Goal: Use online tool/utility

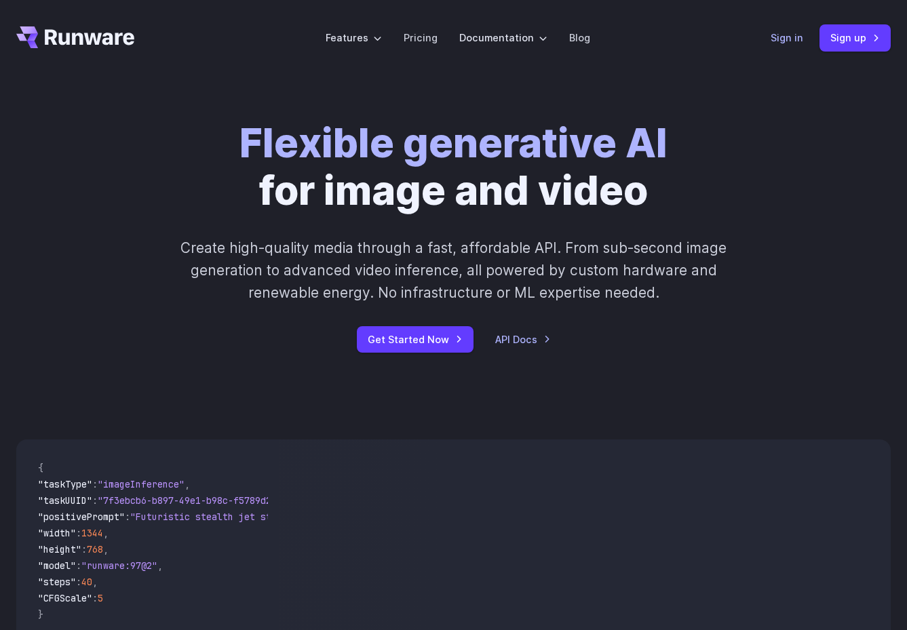
click at [753, 37] on link "Sign in" at bounding box center [786, 38] width 33 height 16
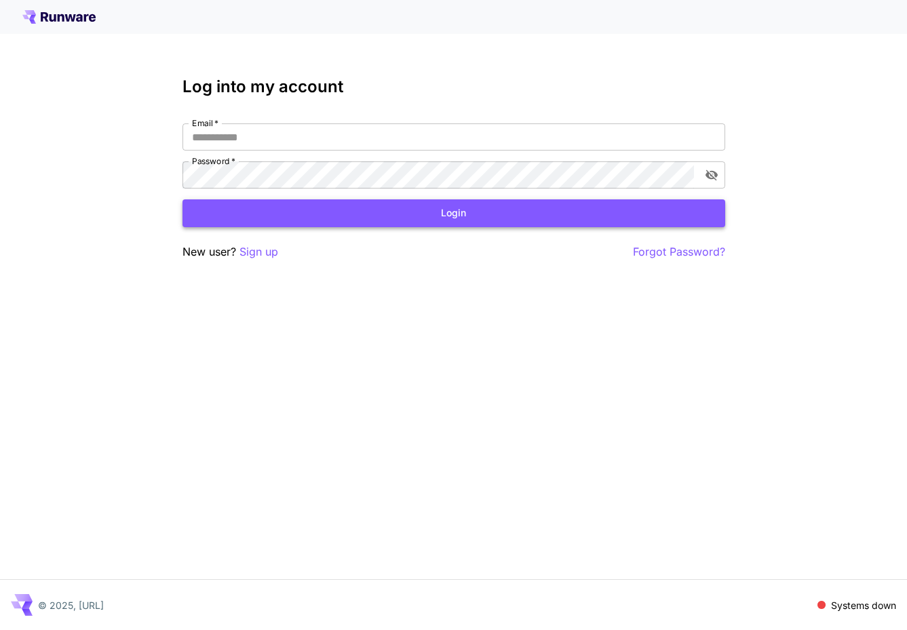
type input "**********"
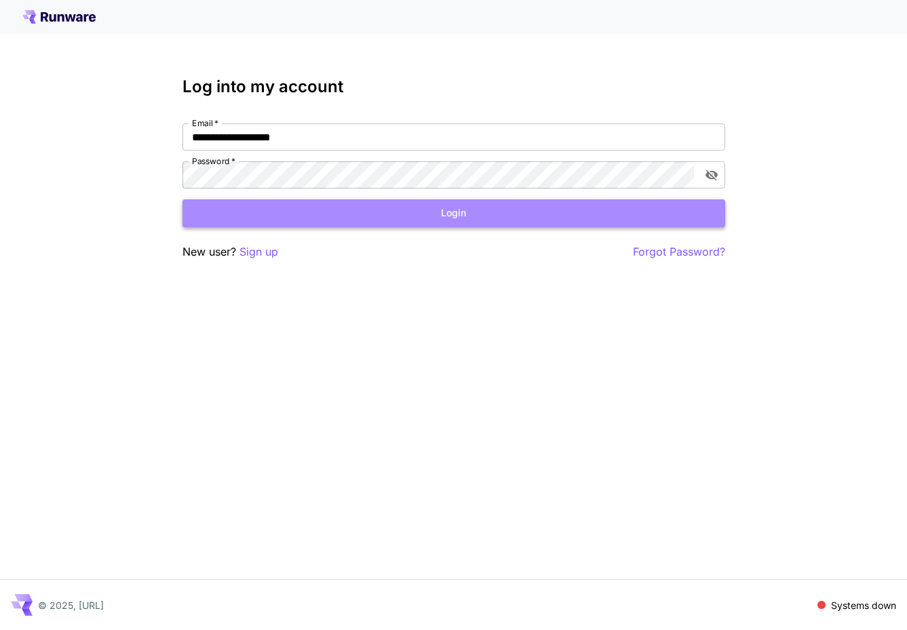
click at [416, 209] on button "Login" at bounding box center [453, 213] width 543 height 28
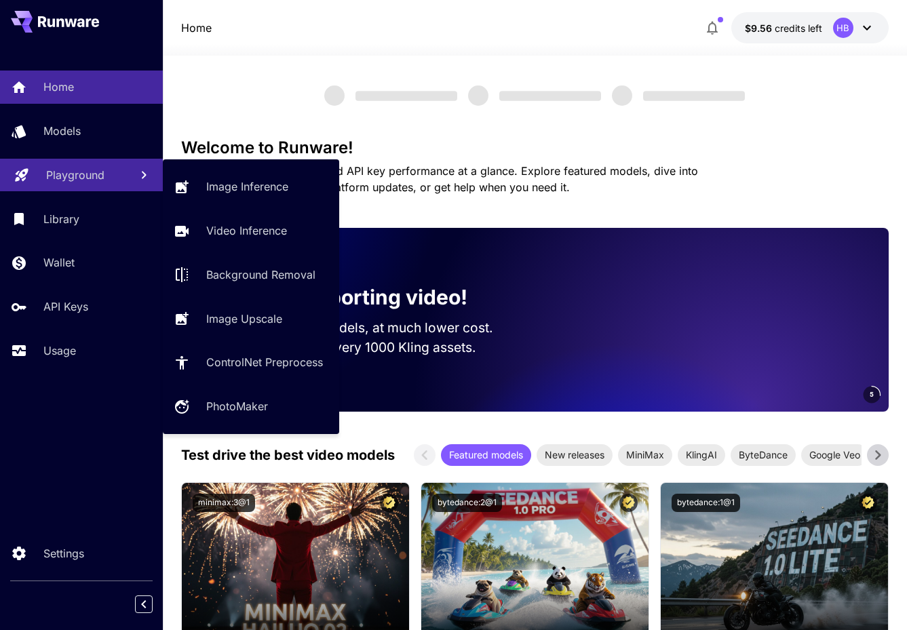
click at [66, 176] on p "Playground" at bounding box center [75, 175] width 58 height 16
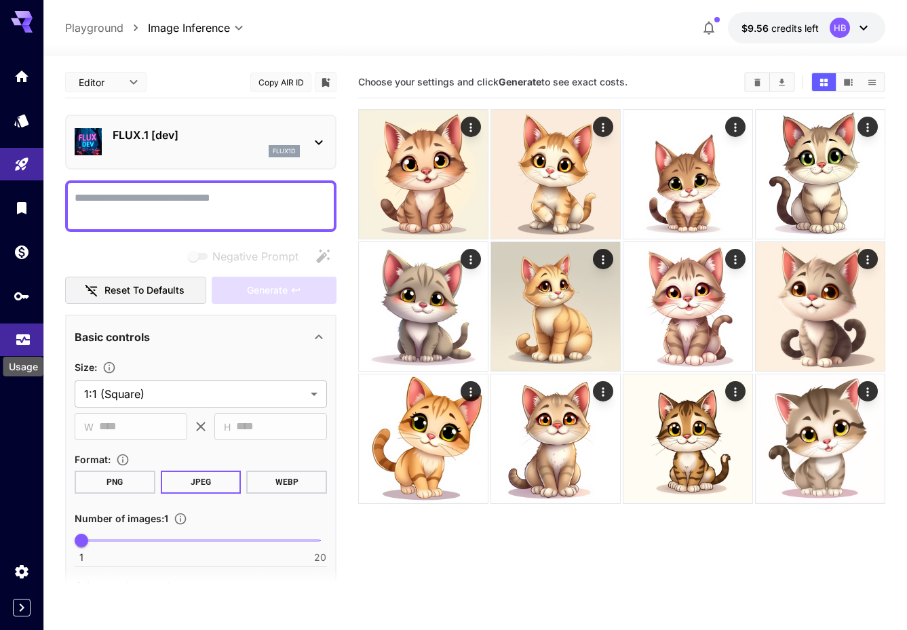
click at [28, 334] on icon "Usage" at bounding box center [23, 336] width 16 height 16
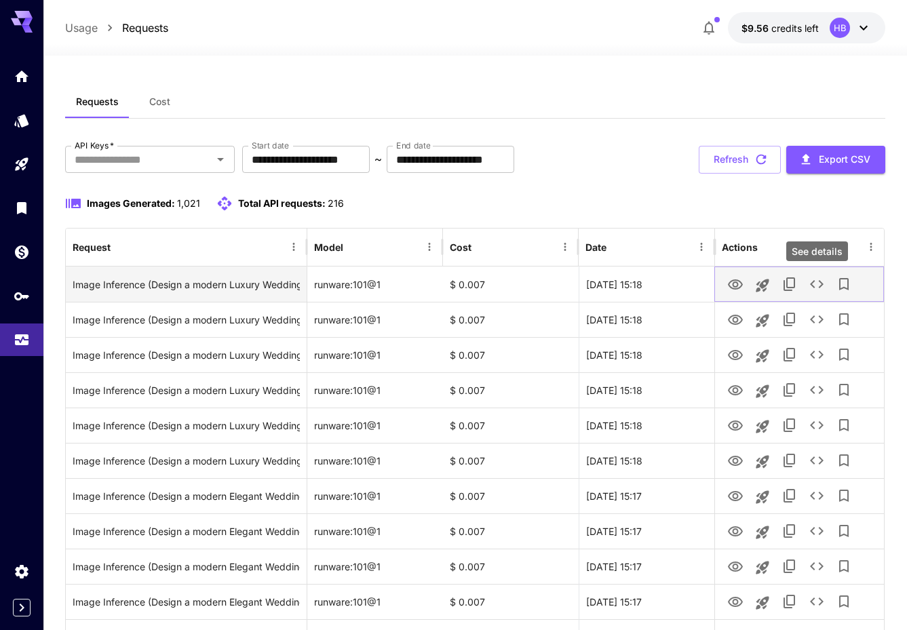
click at [817, 281] on icon "See details" at bounding box center [816, 284] width 16 height 16
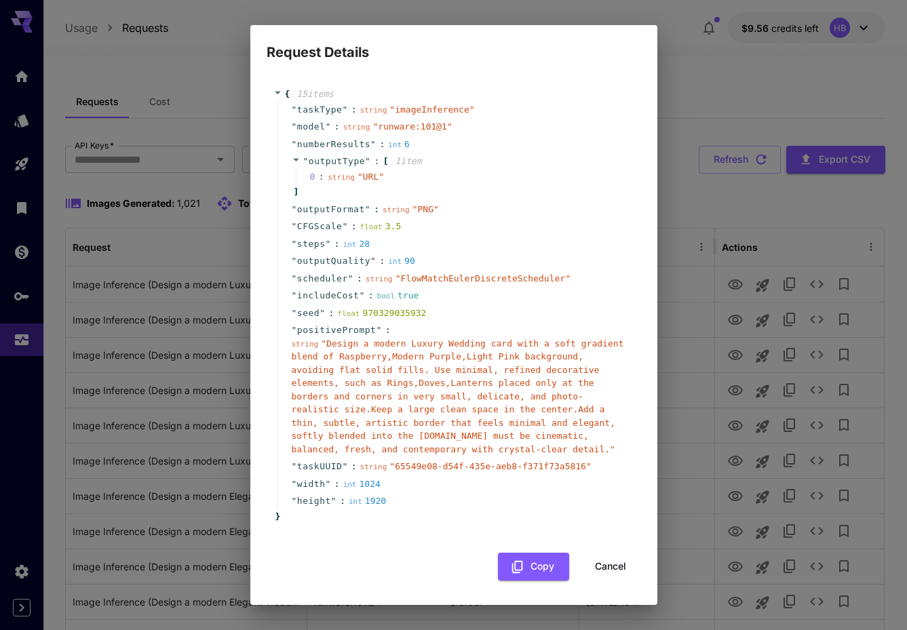
click at [619, 563] on button "Cancel" at bounding box center [610, 567] width 61 height 28
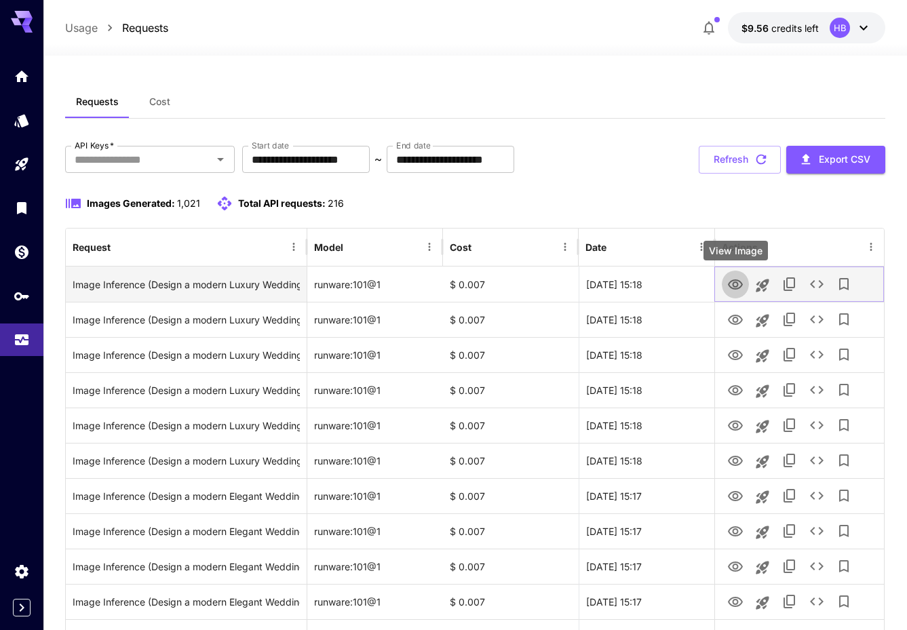
click at [737, 284] on icon "View Image" at bounding box center [735, 284] width 15 height 10
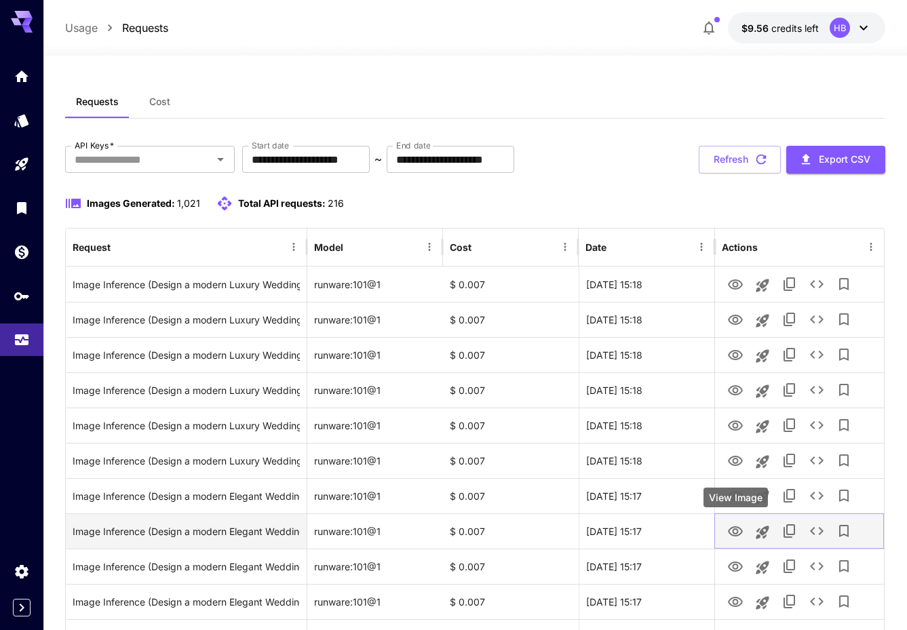
click at [736, 532] on icon "View Image" at bounding box center [735, 531] width 15 height 10
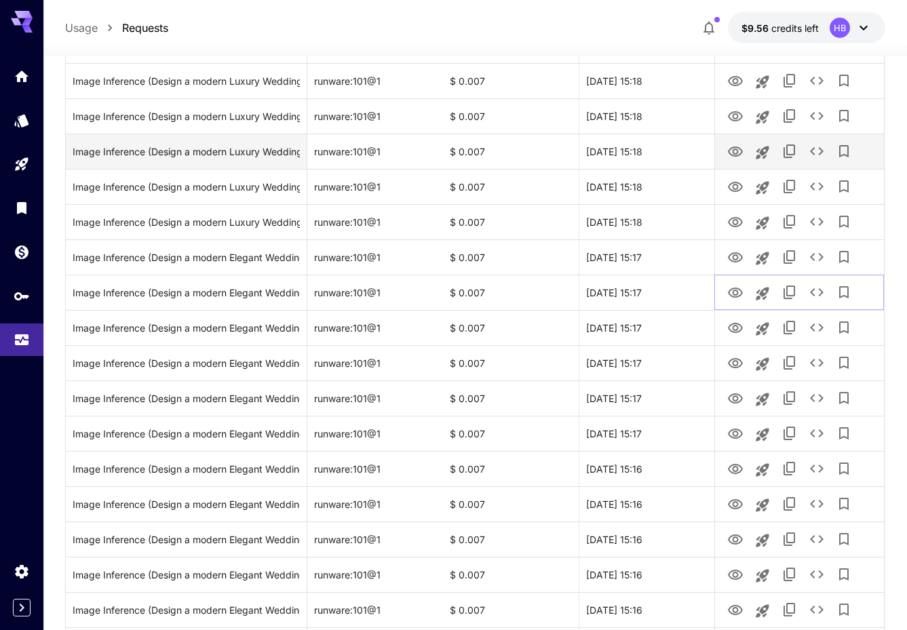
scroll to position [254, 0]
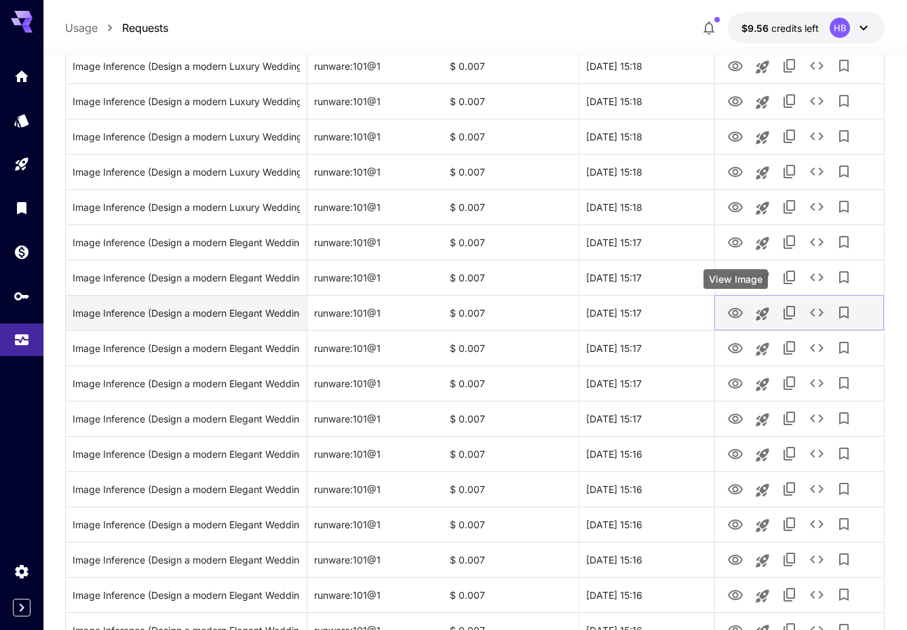
click at [734, 311] on icon "View Image" at bounding box center [735, 313] width 16 height 16
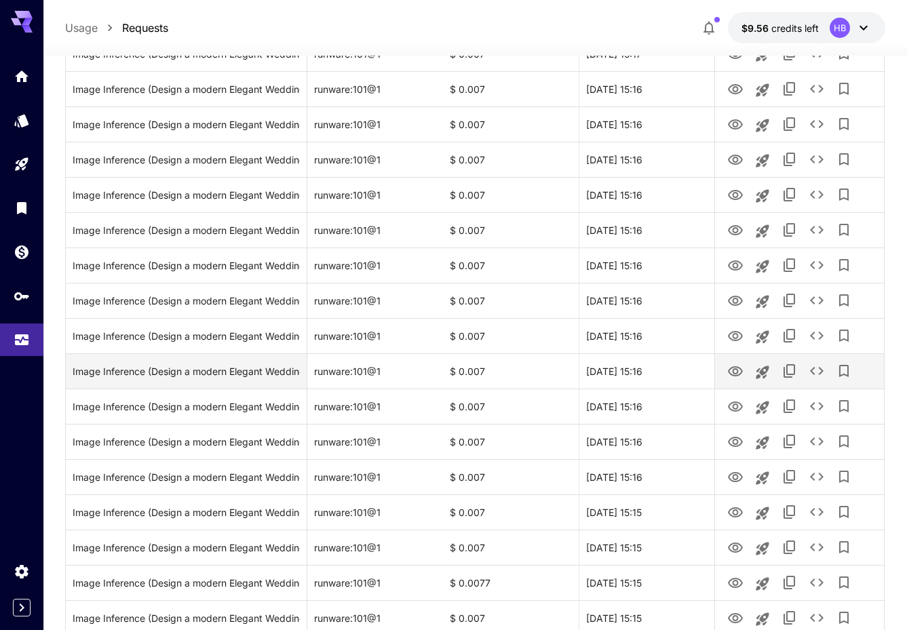
scroll to position [643, 0]
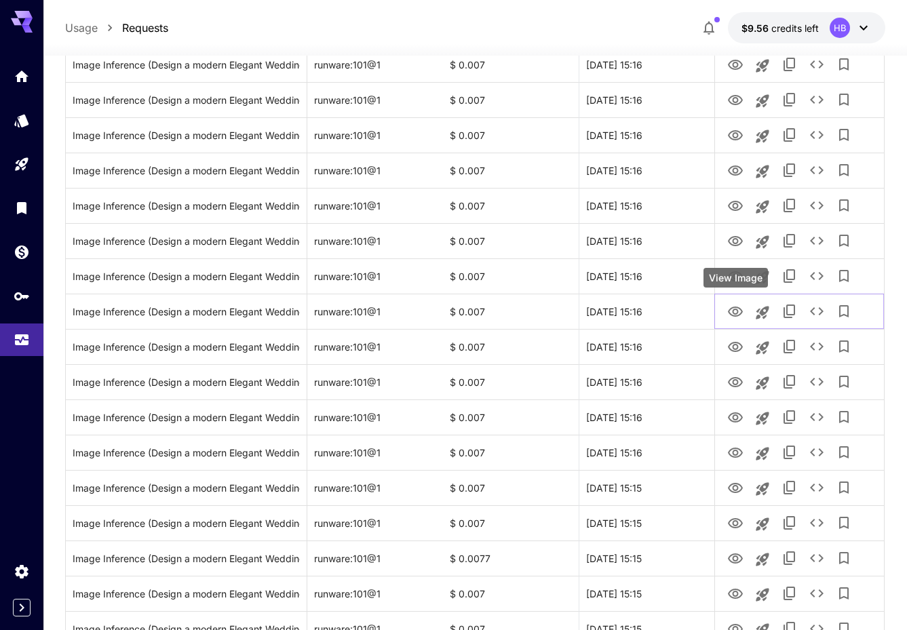
click at [732, 281] on div "View Image" at bounding box center [735, 278] width 64 height 20
click at [733, 242] on div "View Image" at bounding box center [735, 243] width 64 height 20
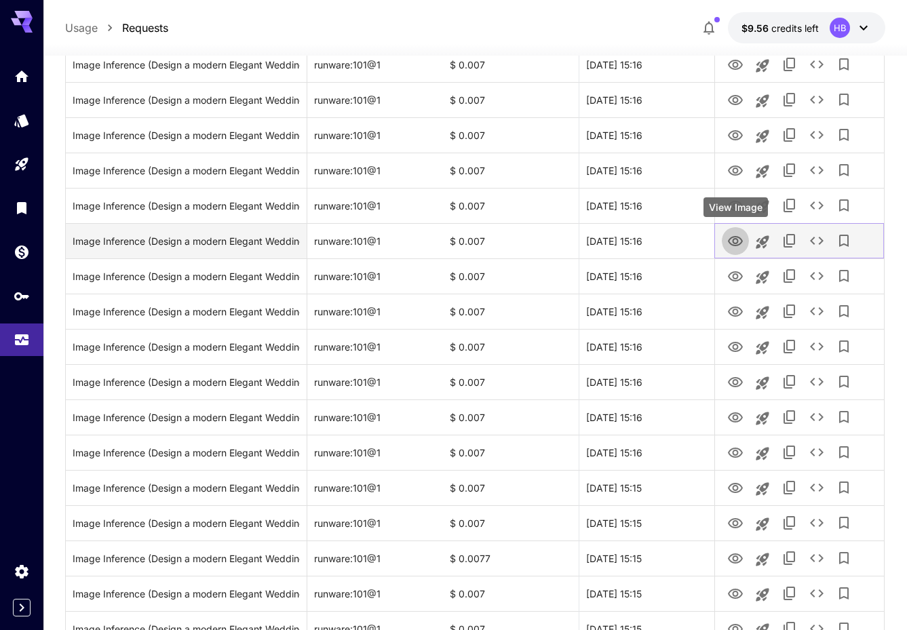
click at [732, 230] on button "View Image" at bounding box center [735, 240] width 27 height 28
click at [735, 243] on icon "View Image" at bounding box center [735, 241] width 15 height 10
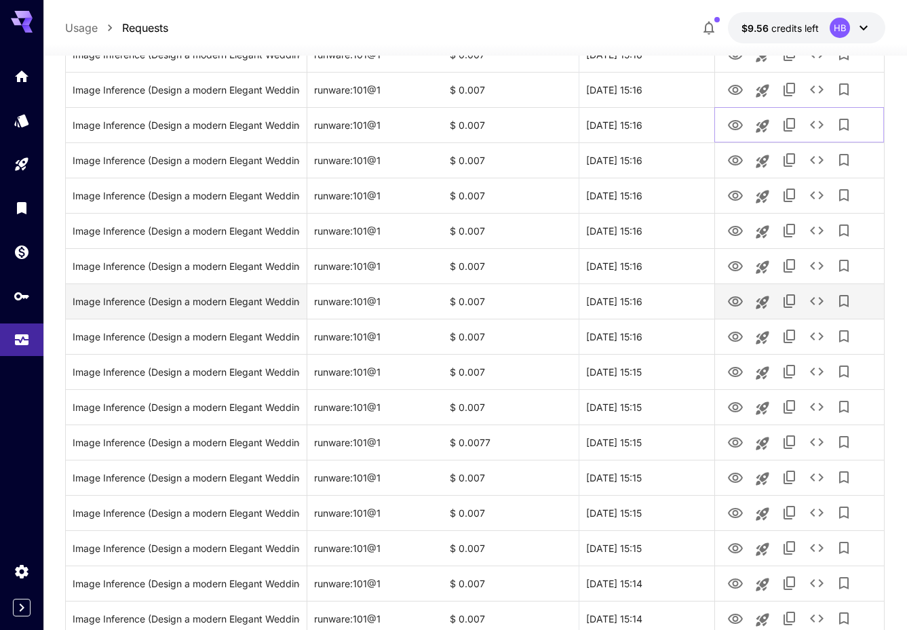
scroll to position [769, 0]
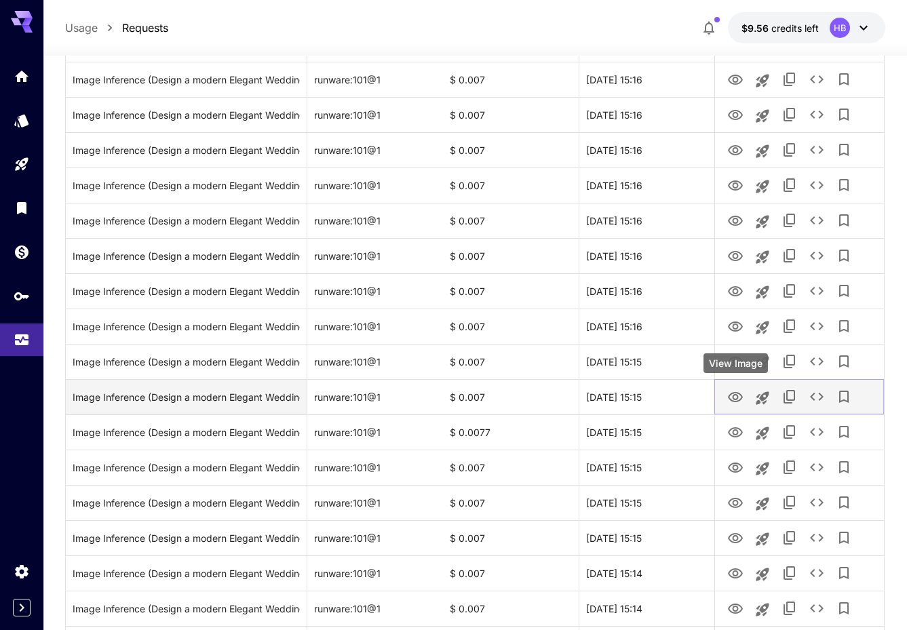
click at [735, 397] on icon "View Image" at bounding box center [735, 397] width 16 height 16
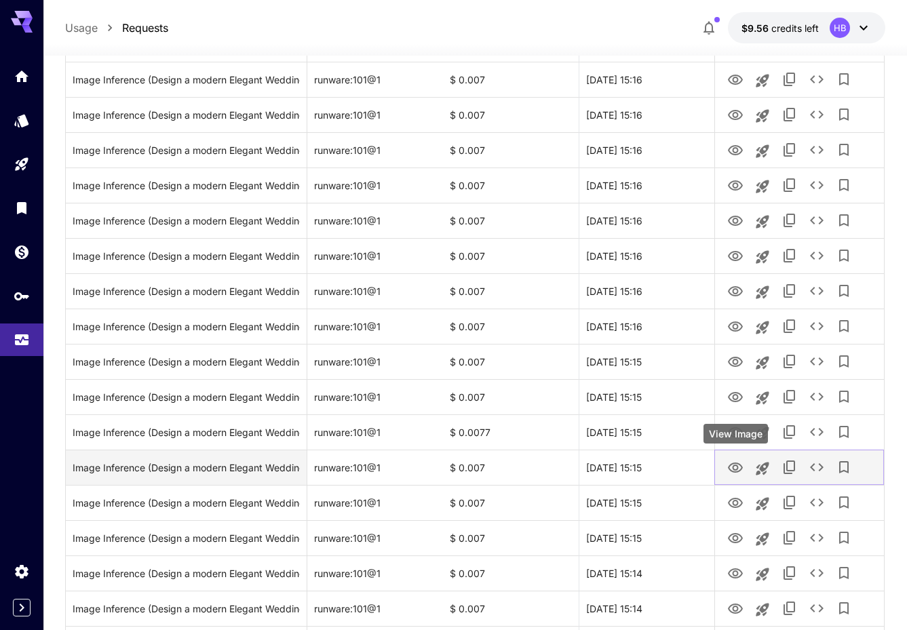
click at [735, 468] on icon "View Image" at bounding box center [735, 468] width 16 height 16
click at [812, 467] on icon "See details" at bounding box center [816, 467] width 16 height 16
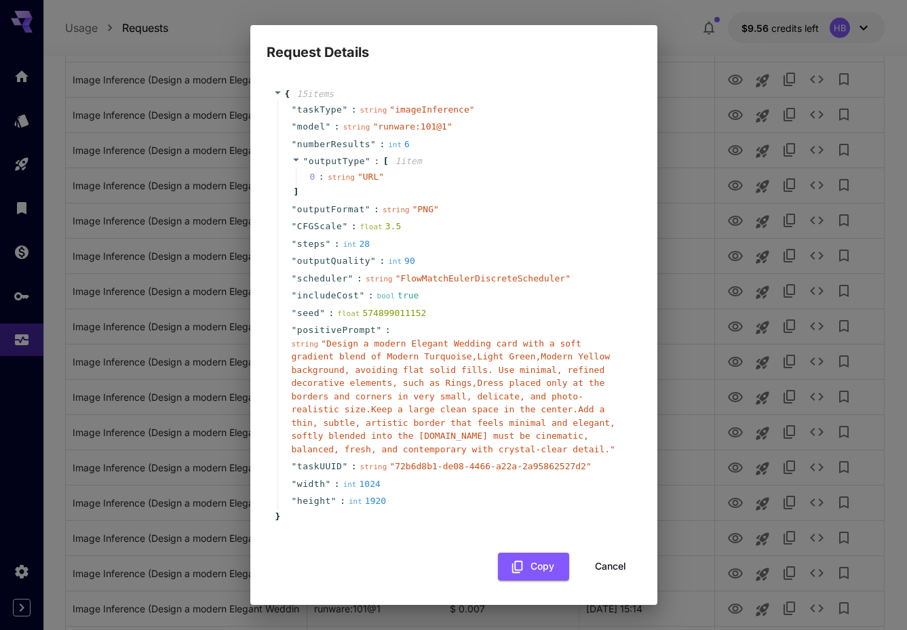
click at [374, 345] on span "" Design a modern Elegant Wedding card with a soft gradient blend of Modern Tur…" at bounding box center [453, 396] width 323 height 116
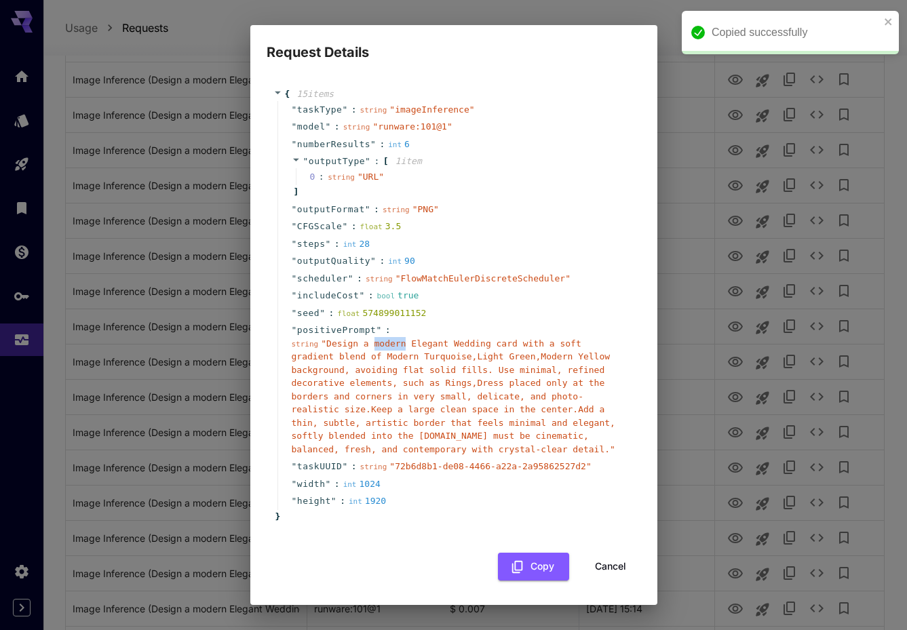
click at [374, 345] on span "" Design a modern Elegant Wedding card with a soft gradient blend of Modern Tur…" at bounding box center [453, 396] width 323 height 116
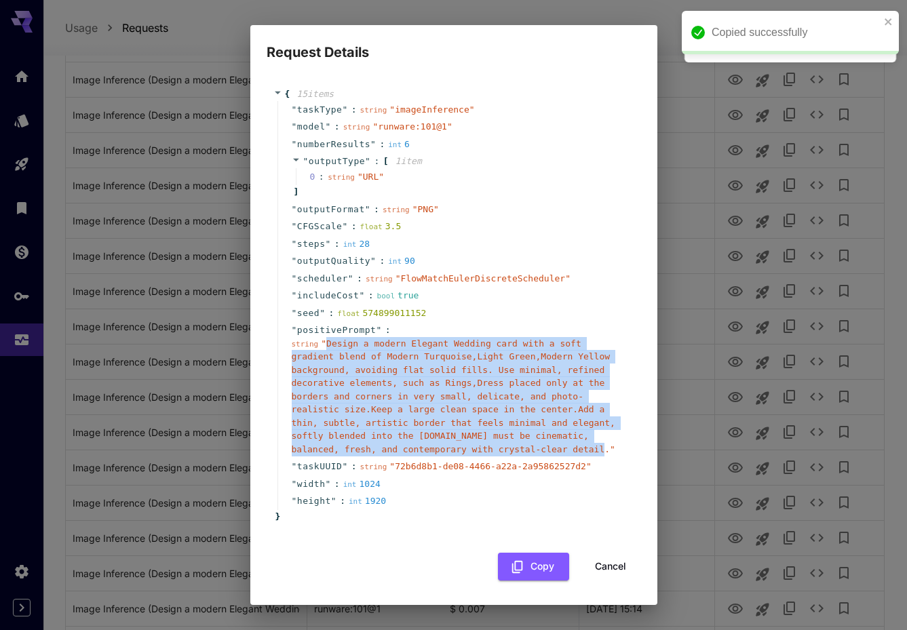
drag, startPoint x: 326, startPoint y: 340, endPoint x: 608, endPoint y: 452, distance: 302.6
click at [608, 452] on span "" Design a modern Elegant Wedding card with a soft gradient blend of Modern Tur…" at bounding box center [453, 396] width 323 height 116
copy span "Design a modern Elegant Wedding card with a soft gradient blend of Modern Turqu…"
click at [608, 570] on button "Cancel" at bounding box center [610, 567] width 61 height 28
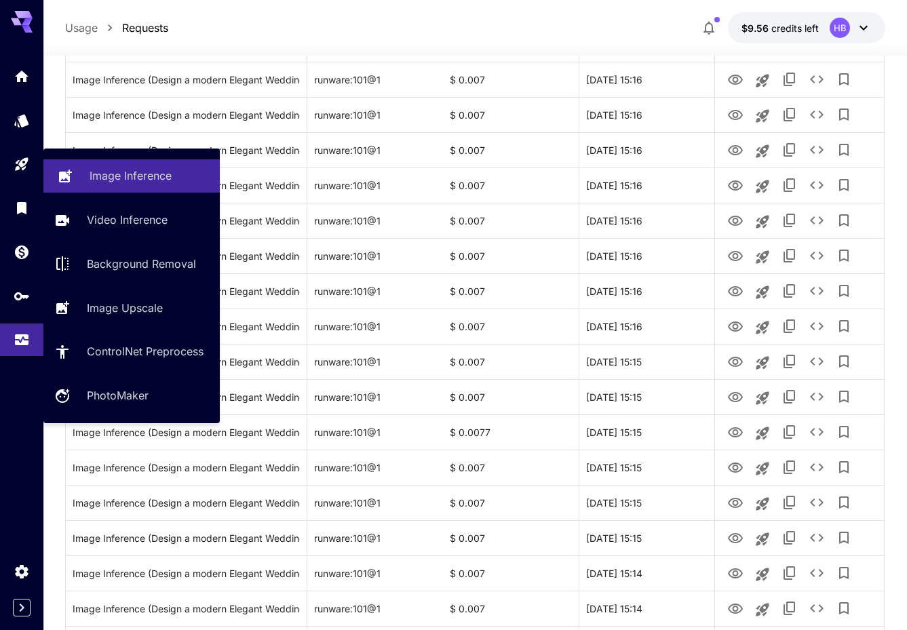
click at [118, 170] on p "Image Inference" at bounding box center [131, 175] width 82 height 16
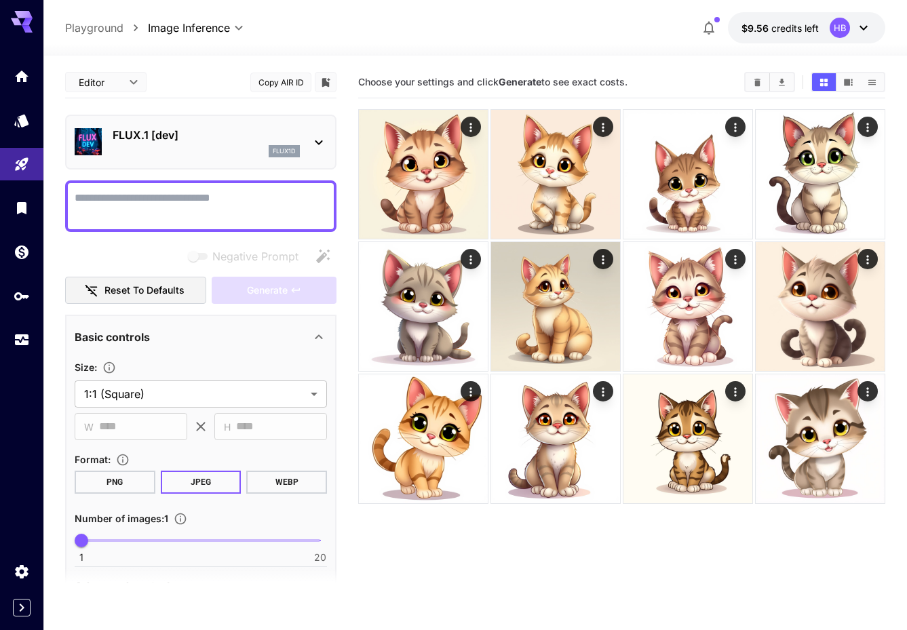
click at [243, 195] on textarea "Negative Prompt" at bounding box center [201, 206] width 252 height 33
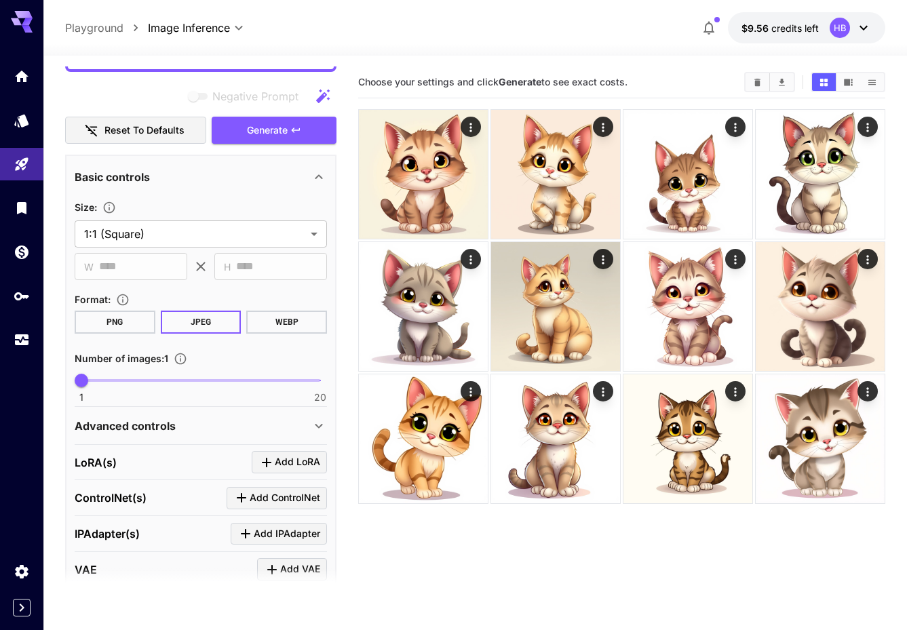
scroll to position [312, 0]
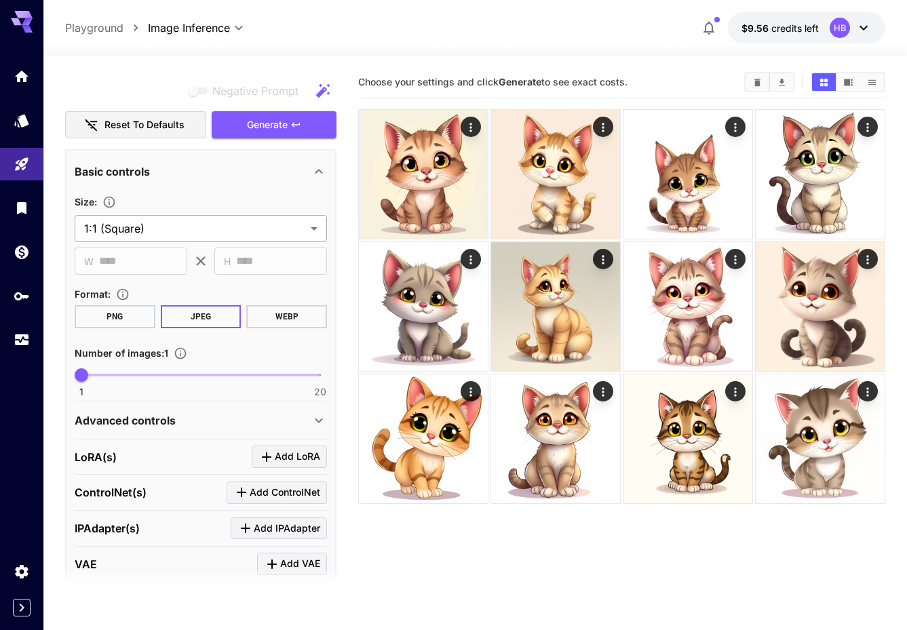
type textarea "**********"
click at [159, 227] on body "**********" at bounding box center [453, 368] width 907 height 737
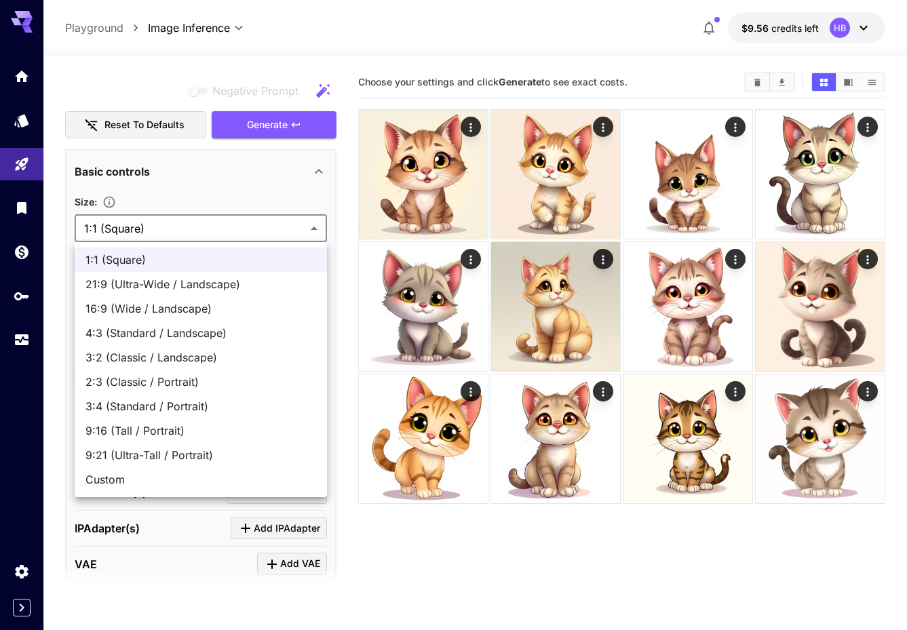
click at [133, 485] on span "Custom" at bounding box center [200, 479] width 231 height 16
type input "******"
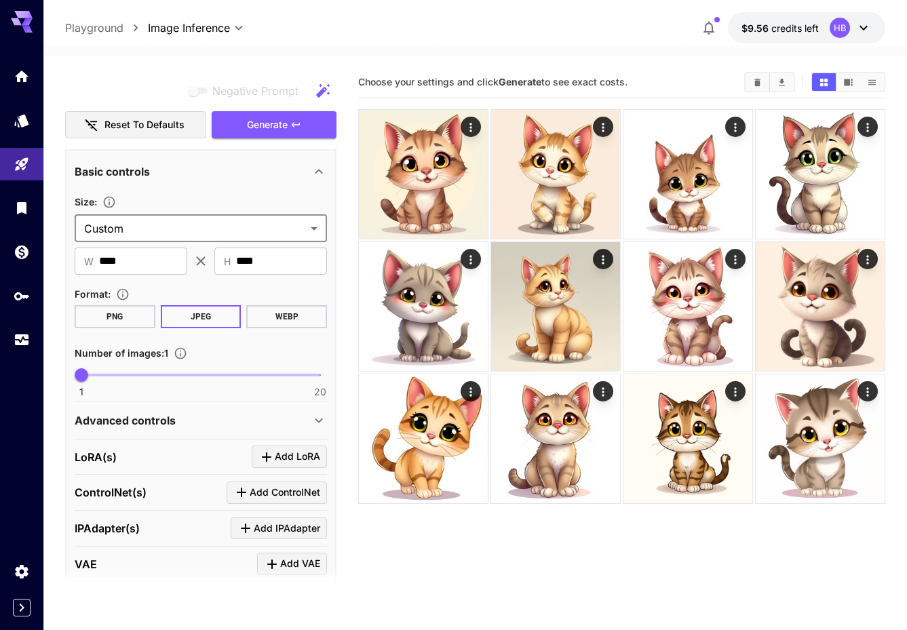
click at [115, 308] on button "PNG" at bounding box center [115, 316] width 81 height 23
click at [121, 265] on input "****" at bounding box center [143, 261] width 88 height 27
click at [257, 263] on input "****" at bounding box center [281, 261] width 91 height 27
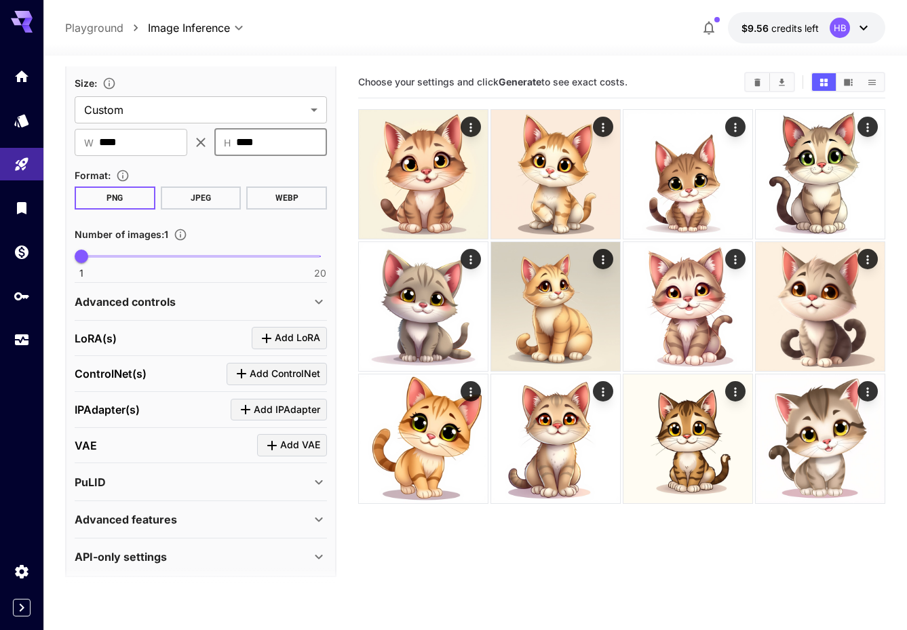
scroll to position [439, 0]
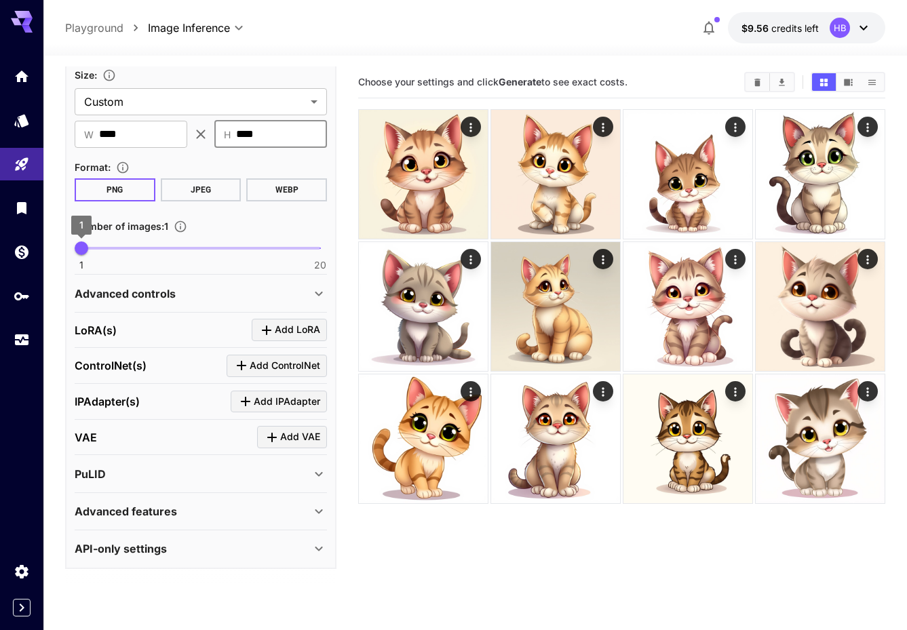
type input "****"
type input "*"
drag, startPoint x: 82, startPoint y: 246, endPoint x: 120, endPoint y: 248, distance: 38.0
click at [120, 248] on span "4" at bounding box center [119, 248] width 14 height 14
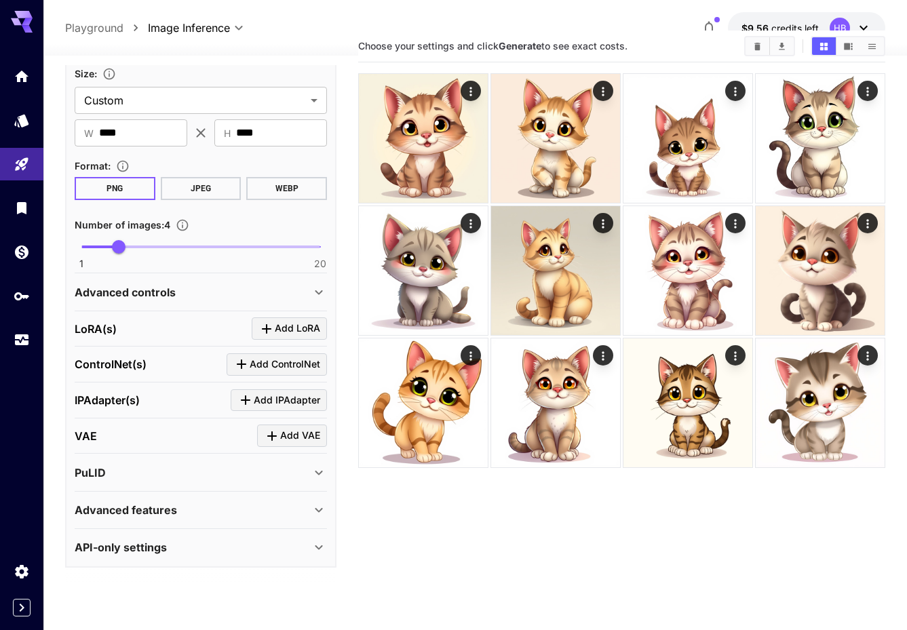
scroll to position [37, 0]
click at [300, 284] on div "Advanced controls" at bounding box center [193, 292] width 236 height 16
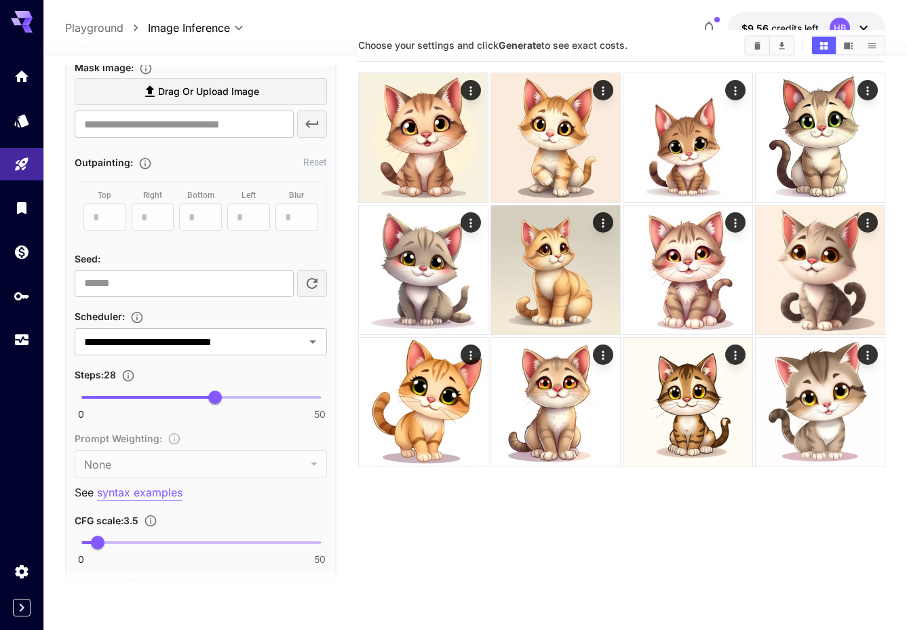
scroll to position [799, 0]
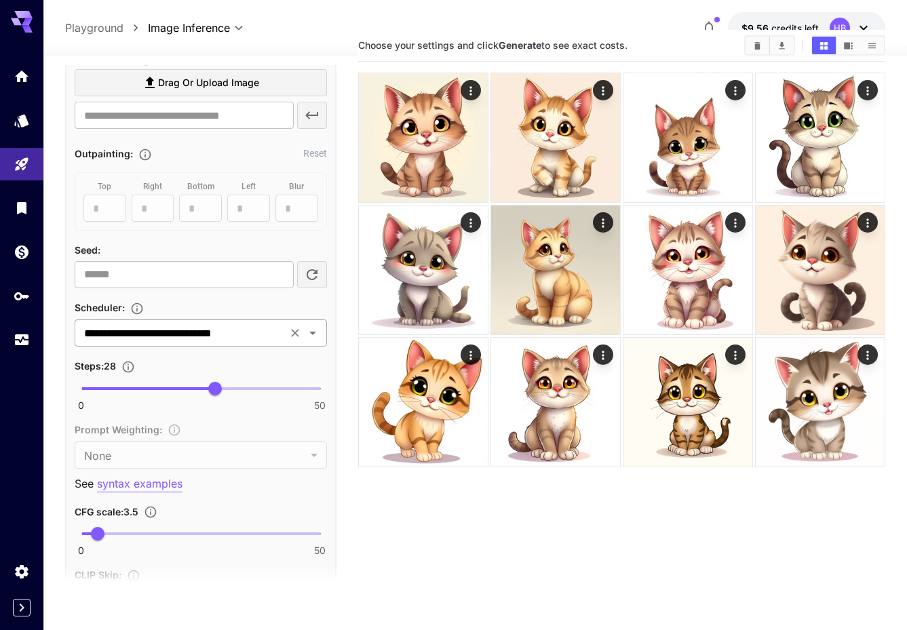
click at [176, 334] on input "**********" at bounding box center [181, 332] width 204 height 19
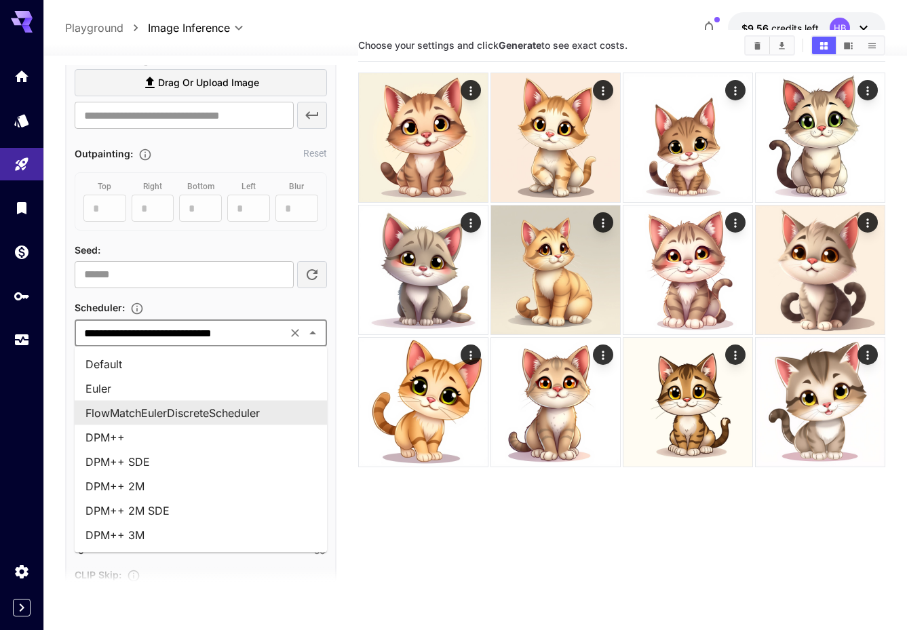
click at [176, 334] on input "**********" at bounding box center [181, 332] width 204 height 19
click at [279, 303] on div "Scheduler :" at bounding box center [201, 307] width 252 height 16
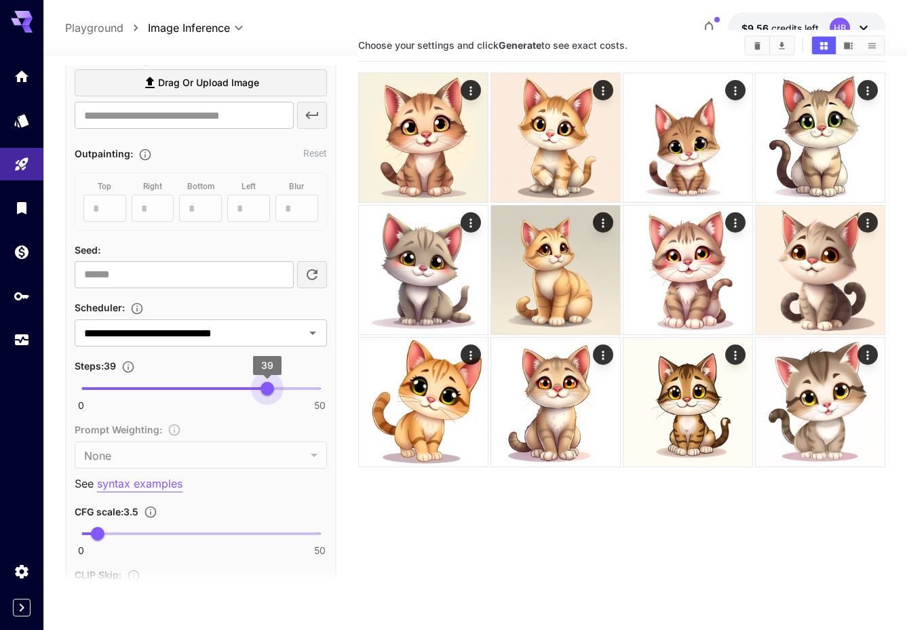
type input "**"
drag, startPoint x: 220, startPoint y: 385, endPoint x: 271, endPoint y: 385, distance: 51.5
click at [271, 385] on span "40" at bounding box center [272, 389] width 14 height 14
type input "*"
drag, startPoint x: 101, startPoint y: 534, endPoint x: 110, endPoint y: 532, distance: 8.9
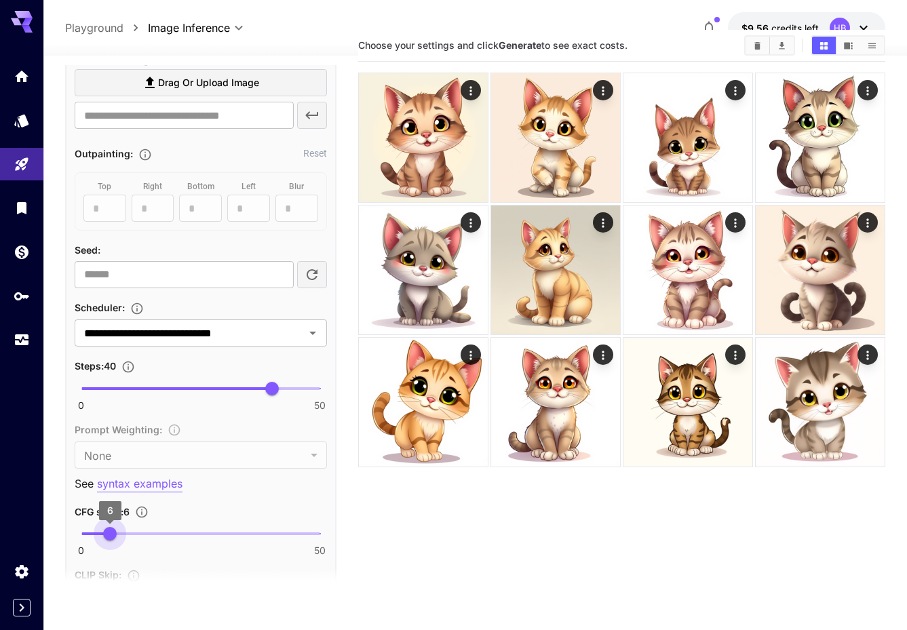
click at [110, 532] on span "6" at bounding box center [110, 534] width 14 height 14
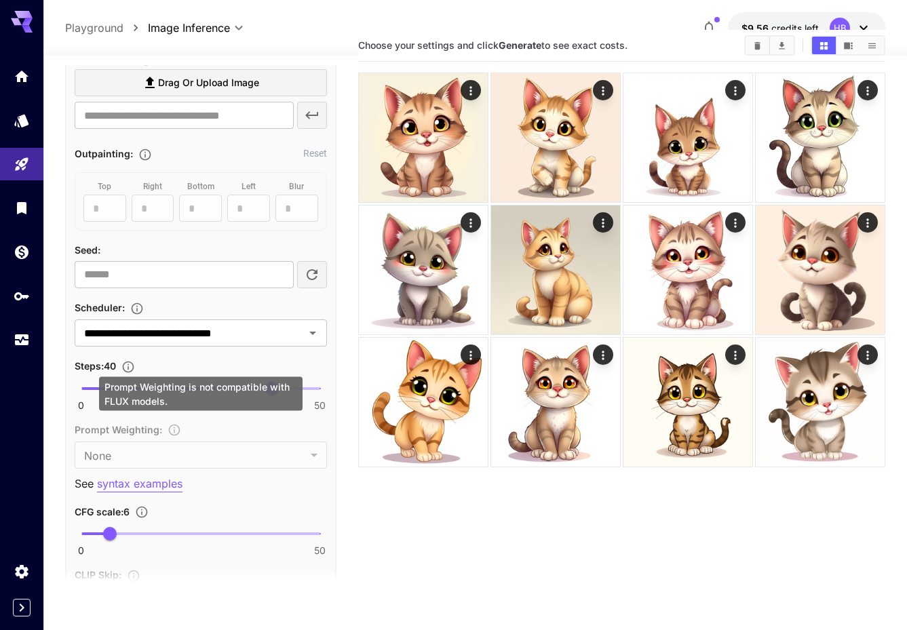
click at [253, 424] on div "Prompt Weighting : None **** ​" at bounding box center [201, 444] width 252 height 47
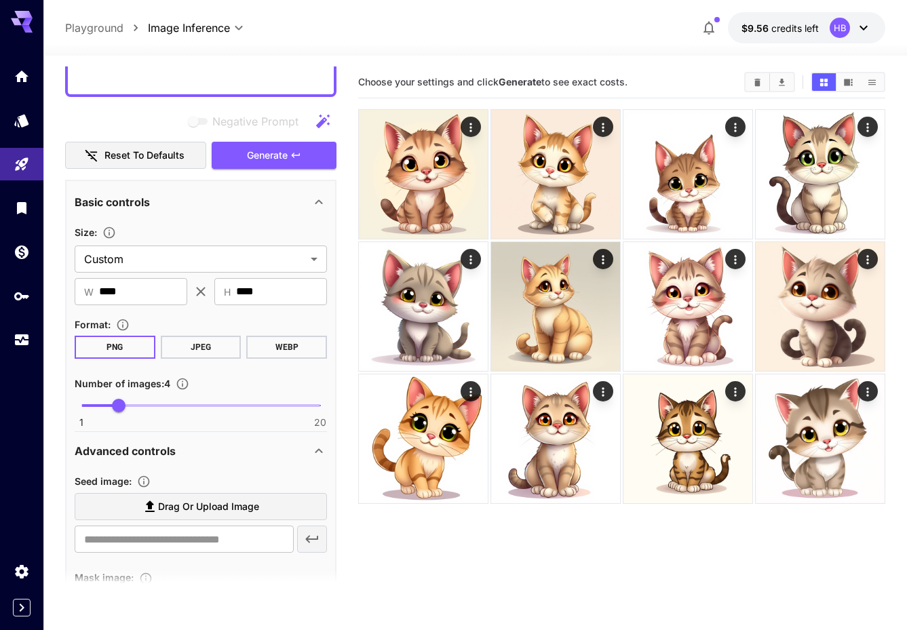
scroll to position [0, 0]
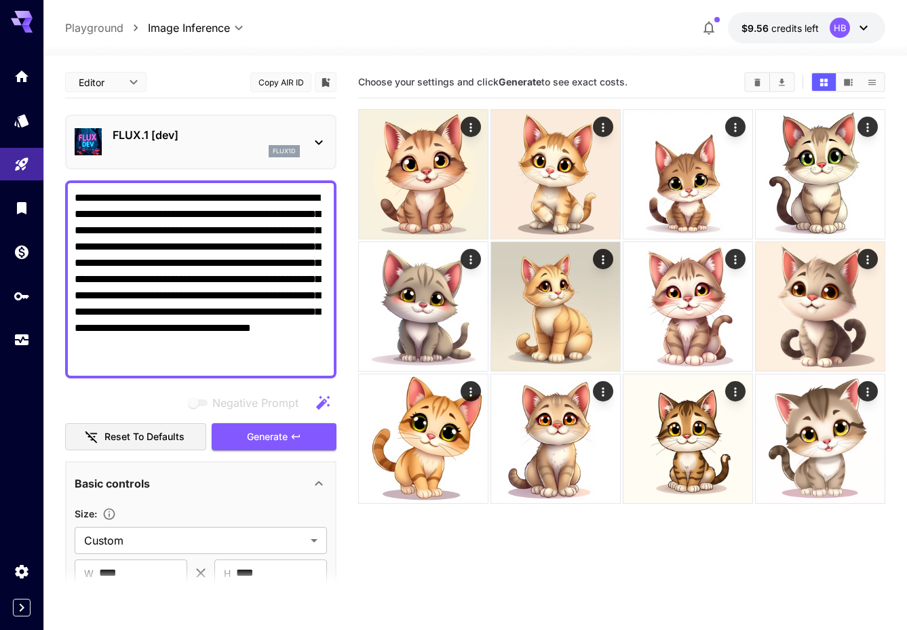
click at [325, 473] on div "Basic controls" at bounding box center [201, 483] width 252 height 33
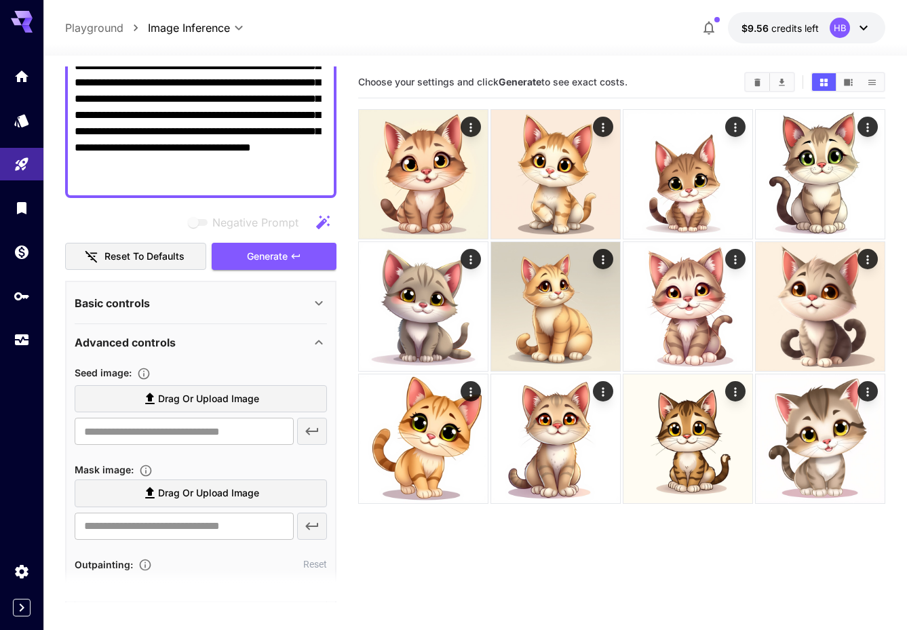
scroll to position [189, 0]
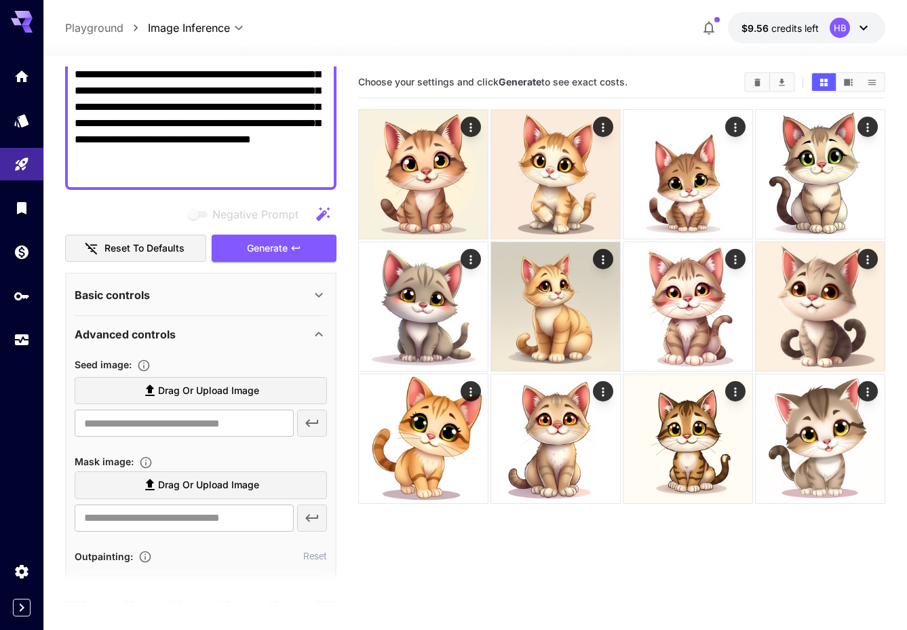
click at [317, 333] on icon at bounding box center [318, 334] width 7 height 5
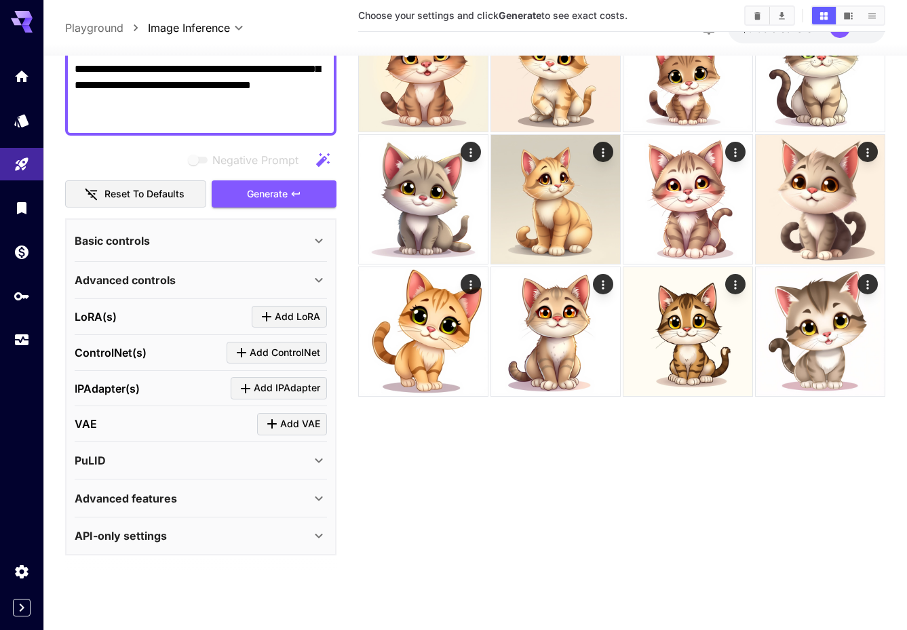
scroll to position [0, 0]
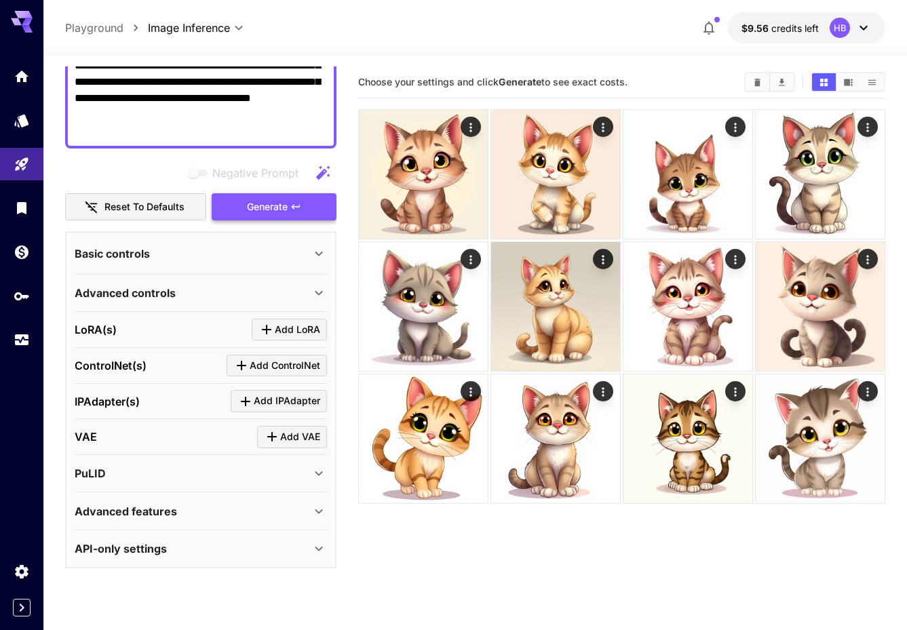
click at [286, 212] on span "Generate" at bounding box center [267, 207] width 41 height 17
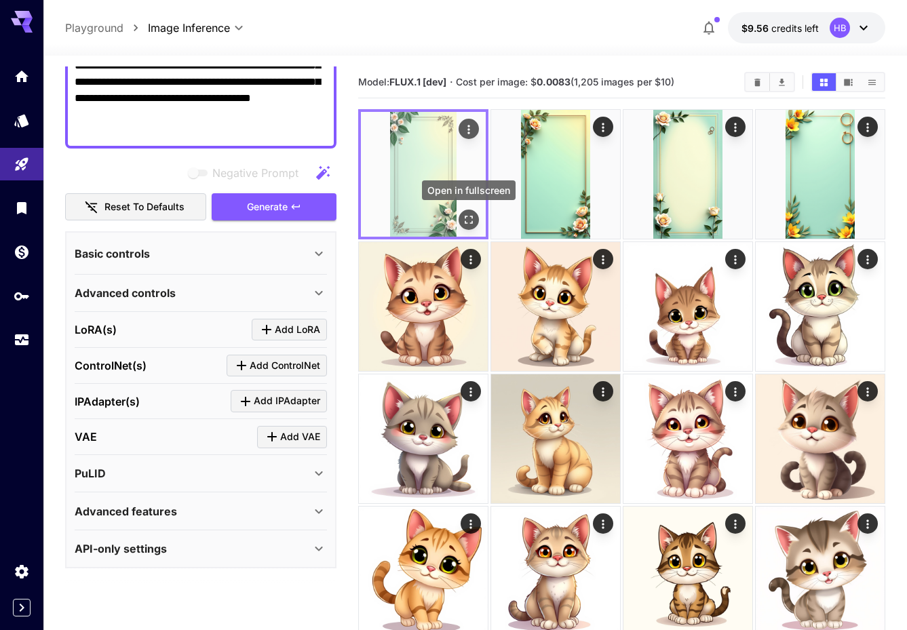
click at [469, 218] on icon "Open in fullscreen" at bounding box center [469, 220] width 14 height 14
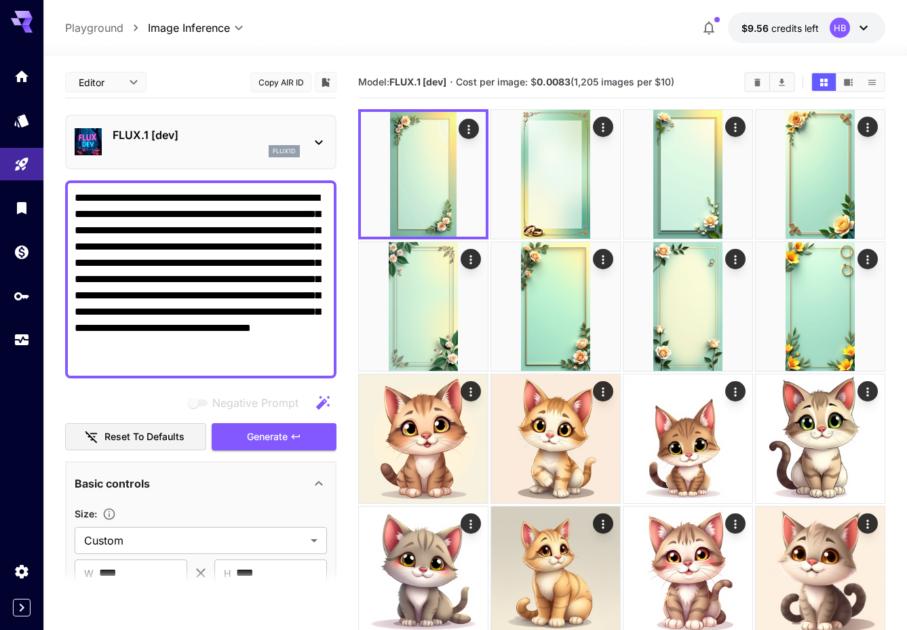
scroll to position [98, 0]
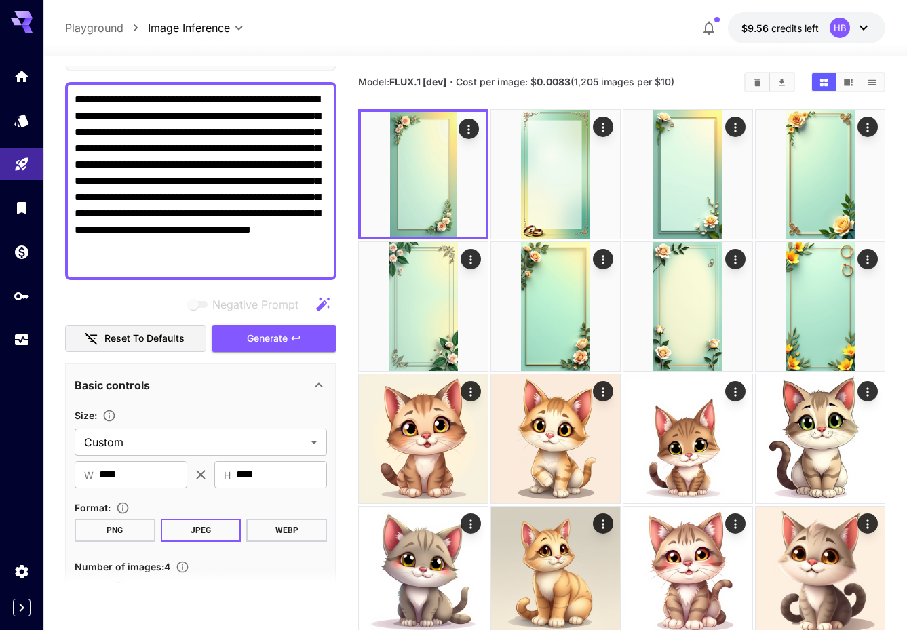
click at [454, 184] on img at bounding box center [423, 174] width 125 height 125
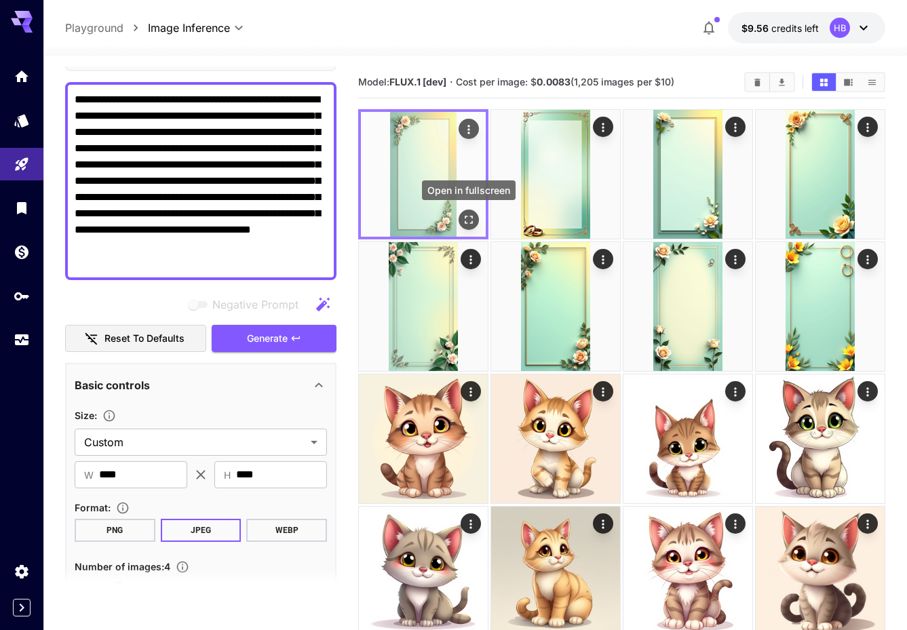
click at [465, 218] on icon "Open in fullscreen" at bounding box center [469, 220] width 14 height 14
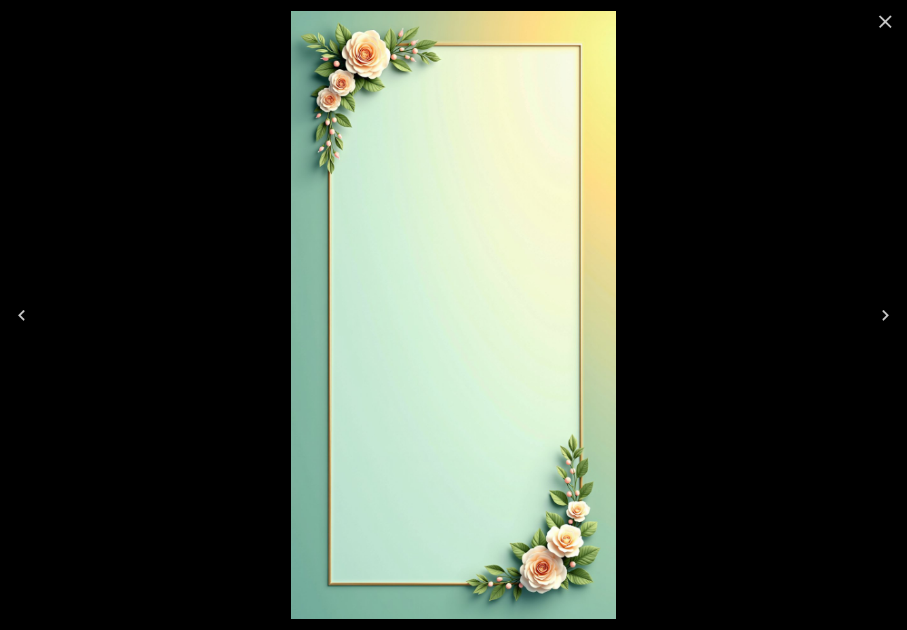
click at [884, 310] on icon "Next" at bounding box center [885, 315] width 7 height 11
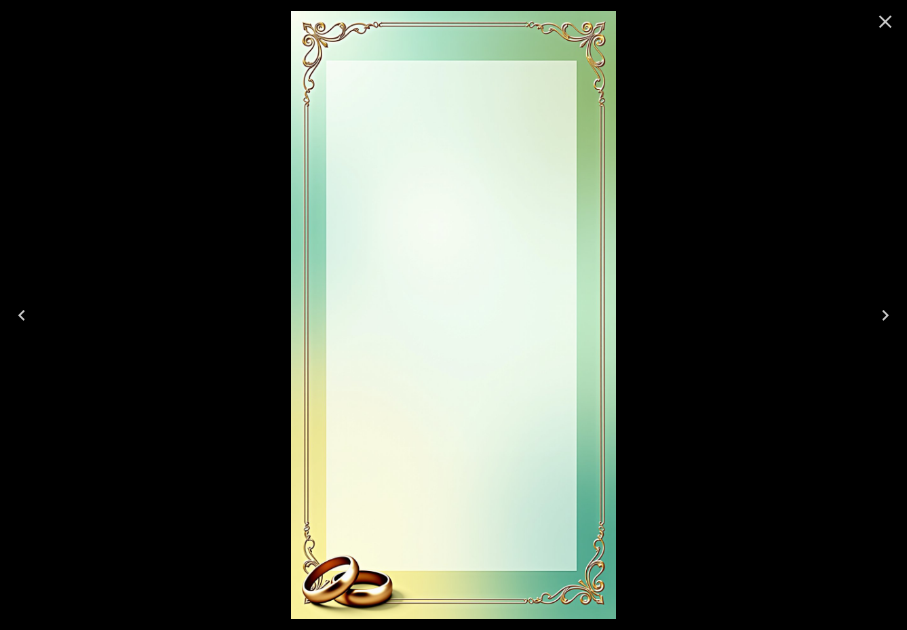
click at [884, 310] on icon "Next" at bounding box center [885, 315] width 7 height 11
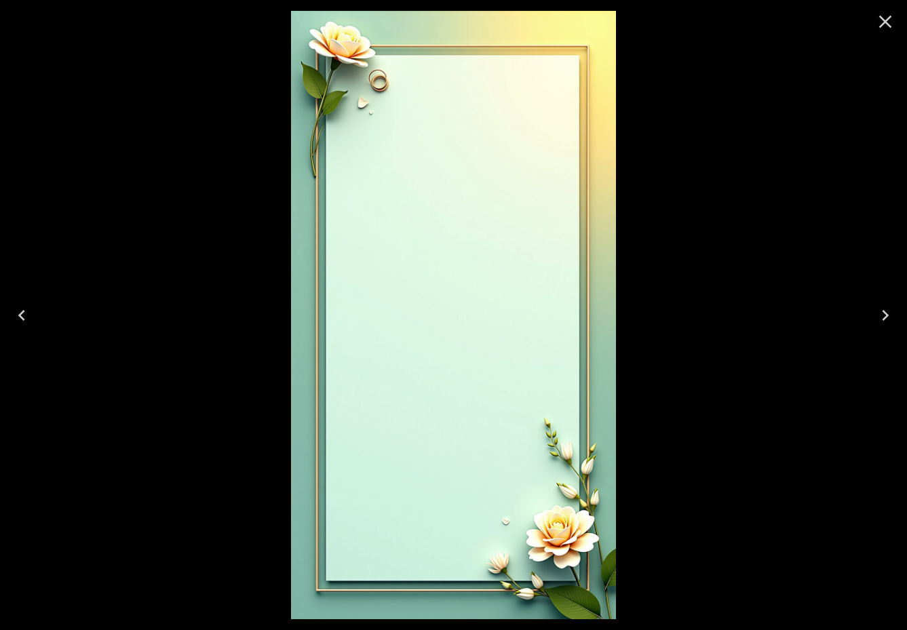
click at [884, 310] on icon "Next" at bounding box center [885, 315] width 7 height 11
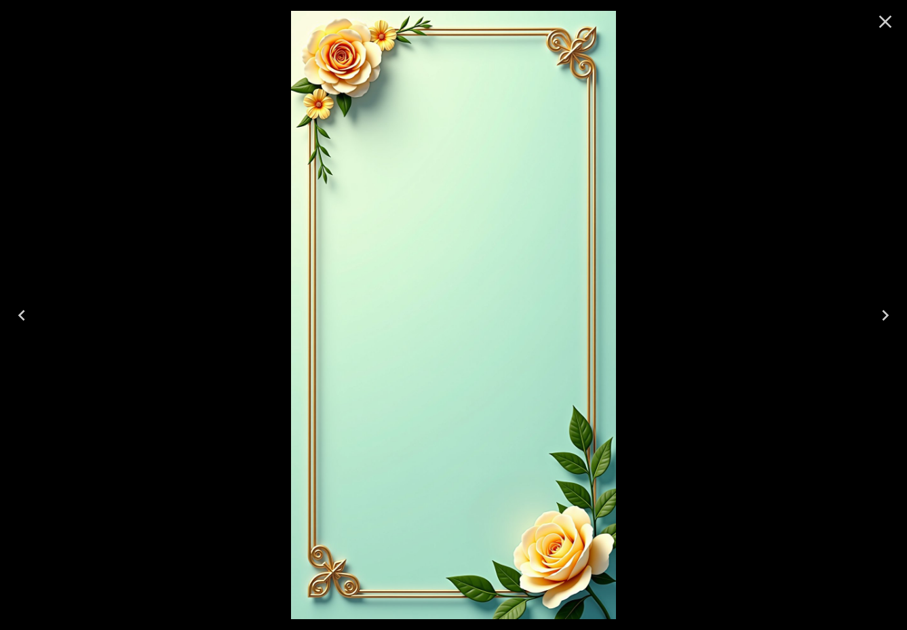
click at [884, 310] on icon "Next" at bounding box center [885, 315] width 7 height 11
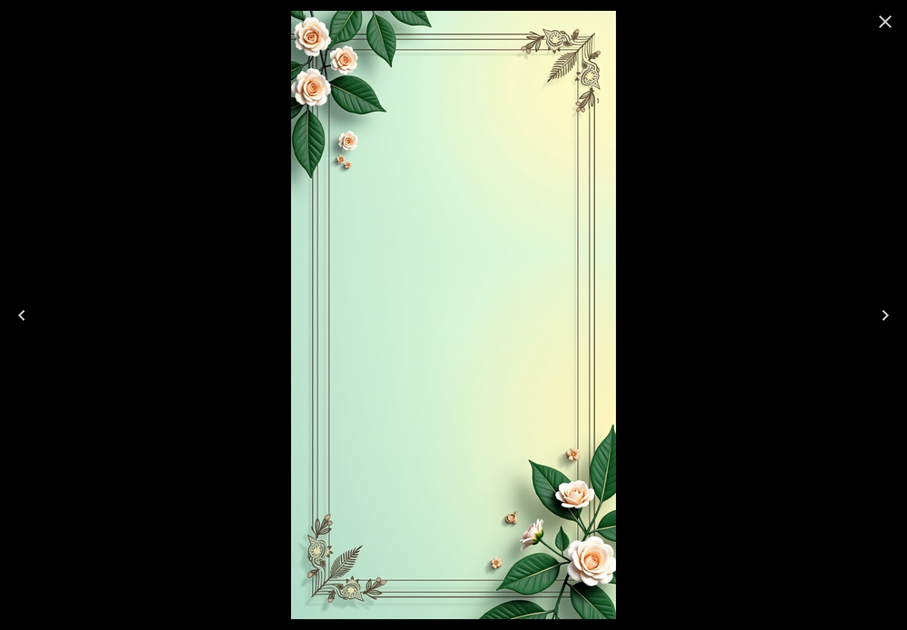
click at [883, 312] on icon "Next" at bounding box center [885, 315] width 22 height 22
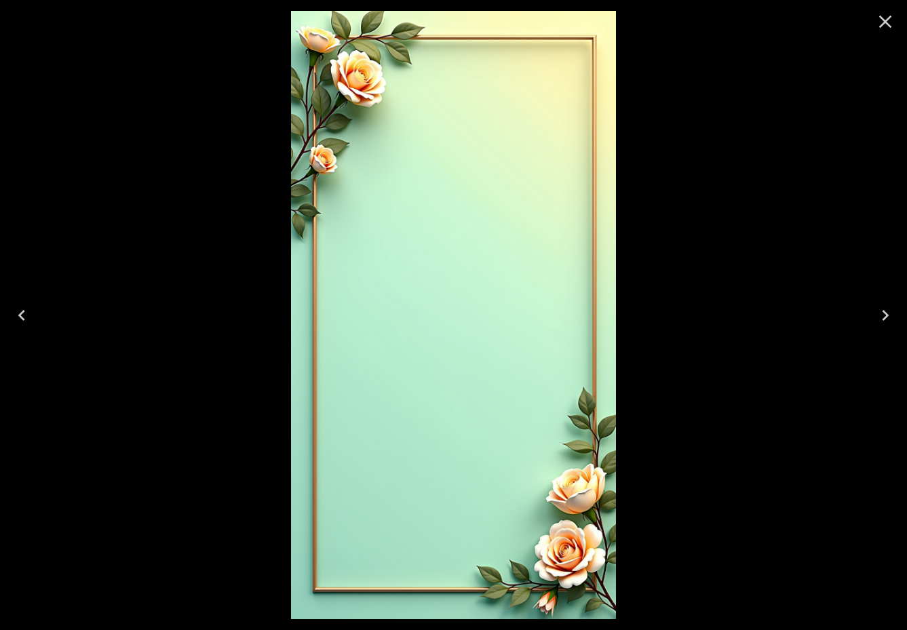
click at [886, 27] on icon "Close" at bounding box center [885, 22] width 22 height 22
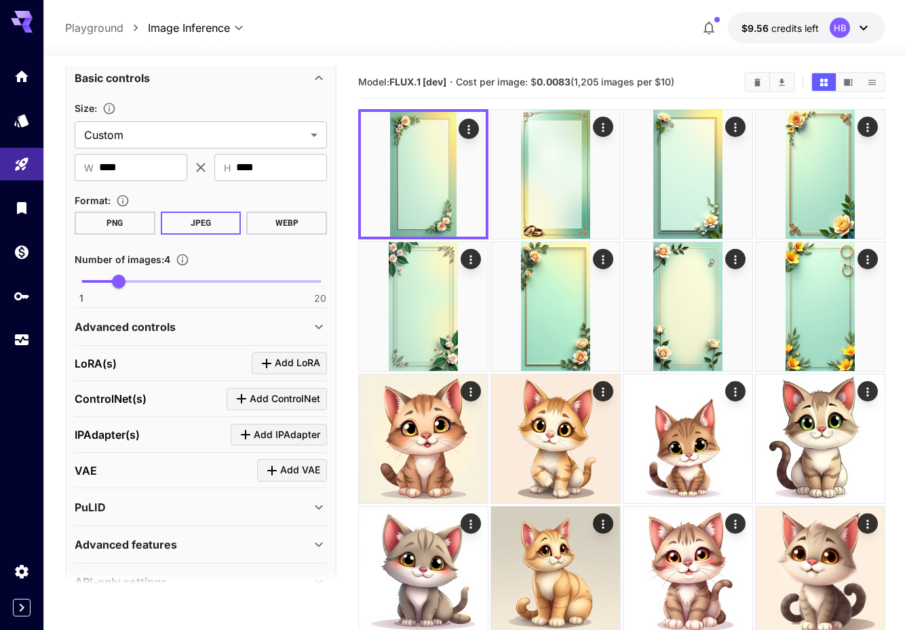
scroll to position [408, 0]
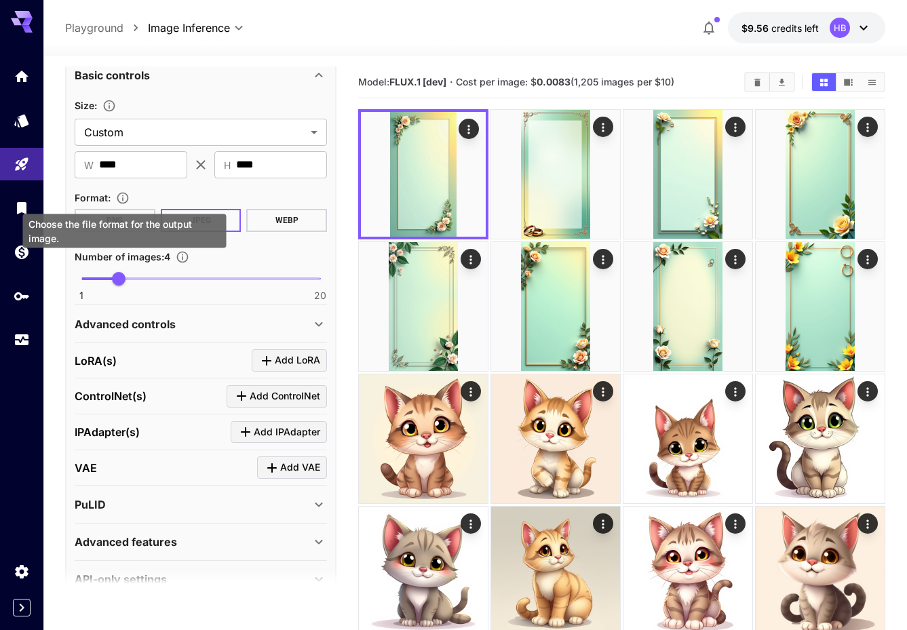
click at [125, 218] on div "Choose the file format for the output image." at bounding box center [124, 231] width 203 height 34
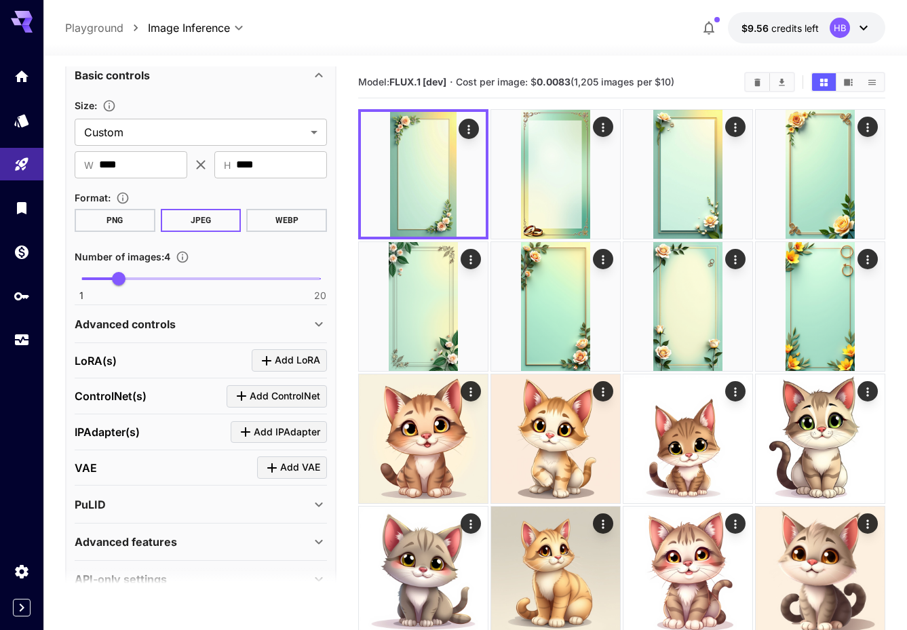
click at [136, 221] on button "PNG" at bounding box center [115, 220] width 81 height 23
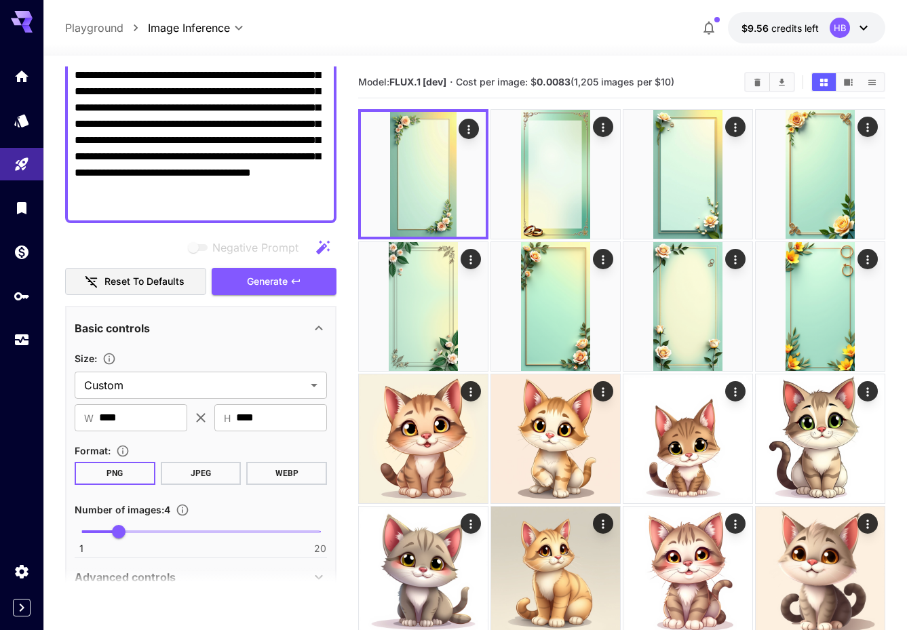
scroll to position [0, 0]
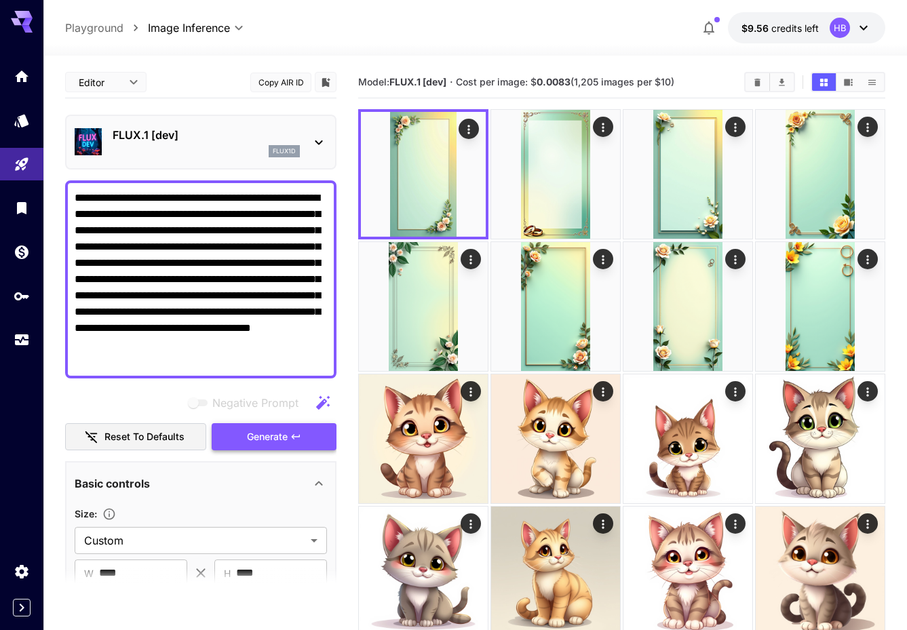
click at [278, 439] on span "Generate" at bounding box center [267, 437] width 41 height 17
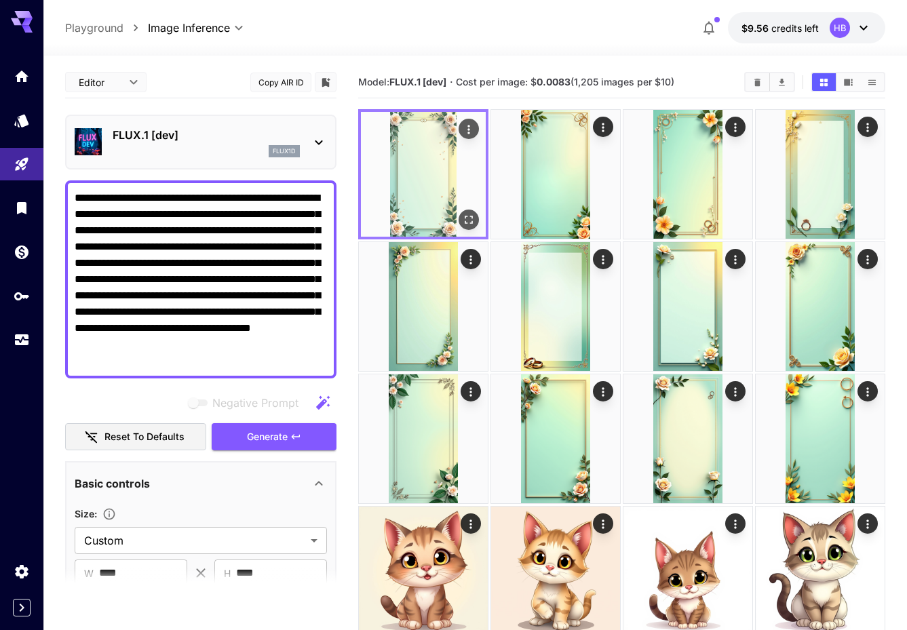
click at [434, 163] on img at bounding box center [423, 174] width 125 height 125
click at [469, 218] on icon "Open in fullscreen" at bounding box center [469, 220] width 14 height 14
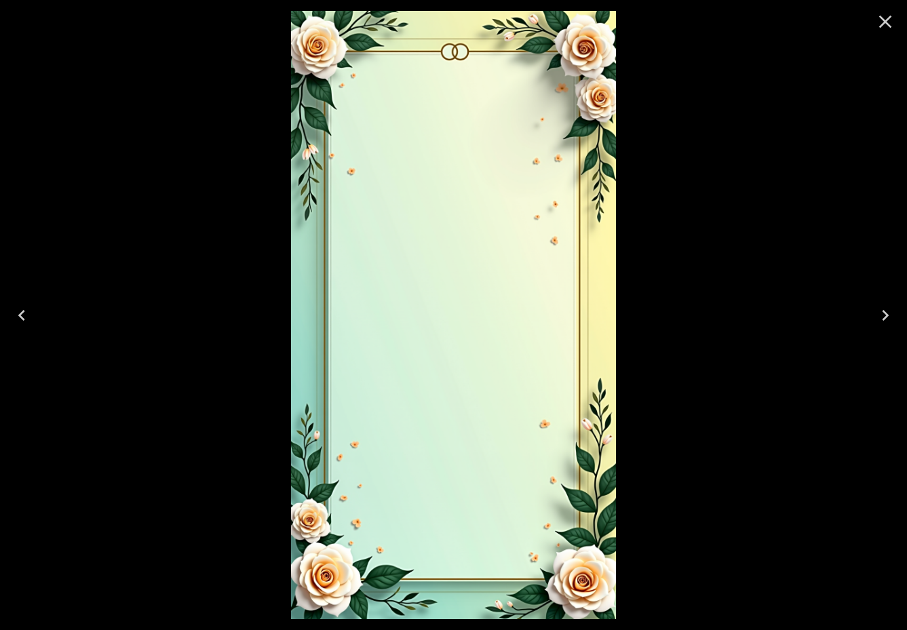
click at [883, 313] on icon "Next" at bounding box center [885, 315] width 22 height 22
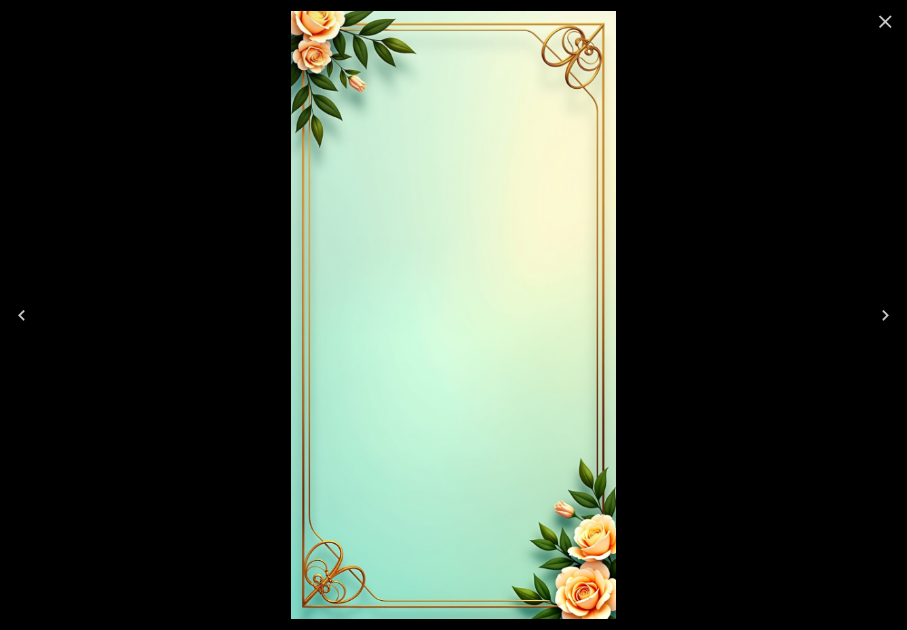
click at [883, 313] on icon "Next" at bounding box center [885, 315] width 22 height 22
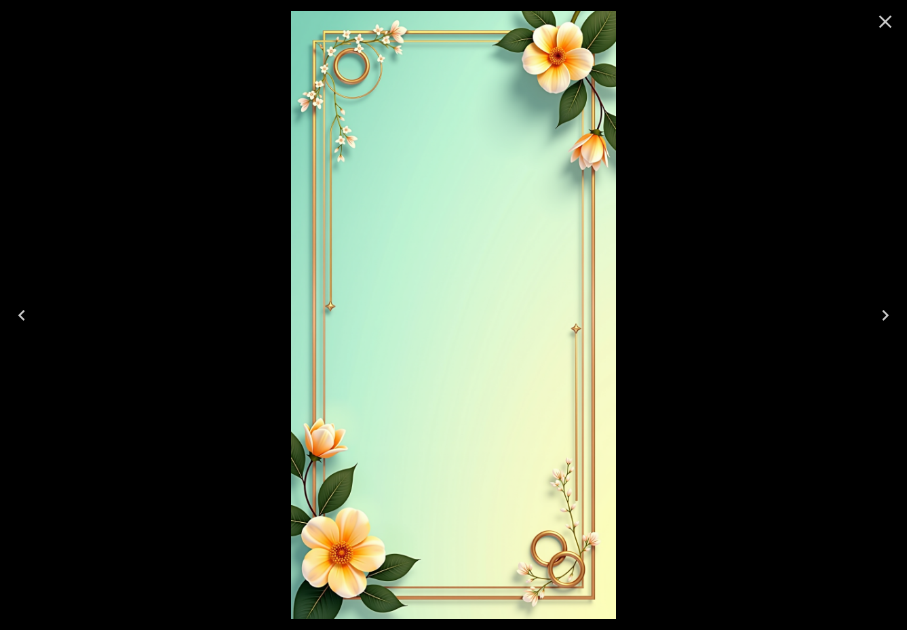
click at [883, 313] on icon "Next" at bounding box center [885, 315] width 22 height 22
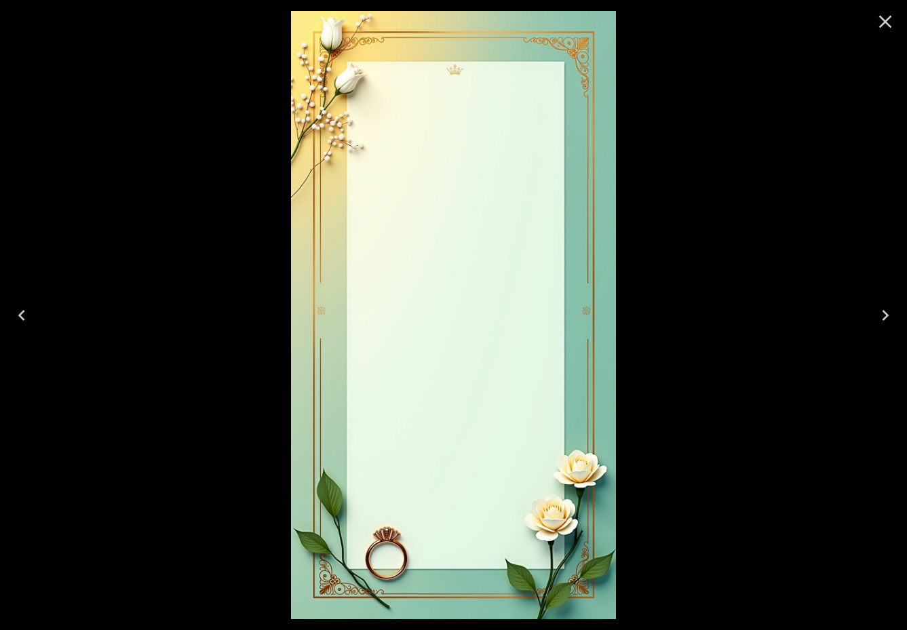
click at [883, 313] on icon "Next" at bounding box center [885, 315] width 22 height 22
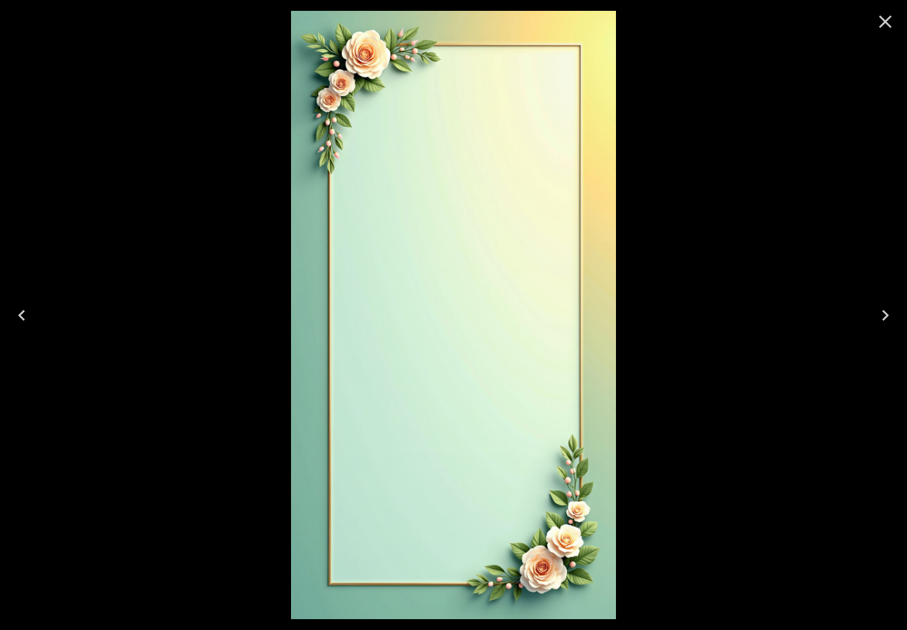
click at [883, 313] on icon "Next" at bounding box center [885, 315] width 22 height 22
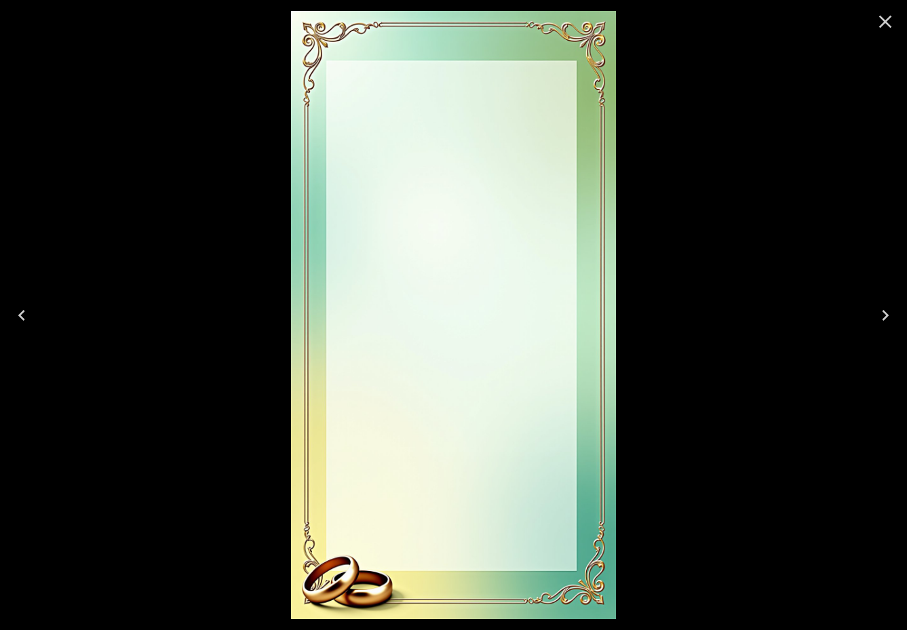
click at [883, 313] on icon "Next" at bounding box center [885, 315] width 22 height 22
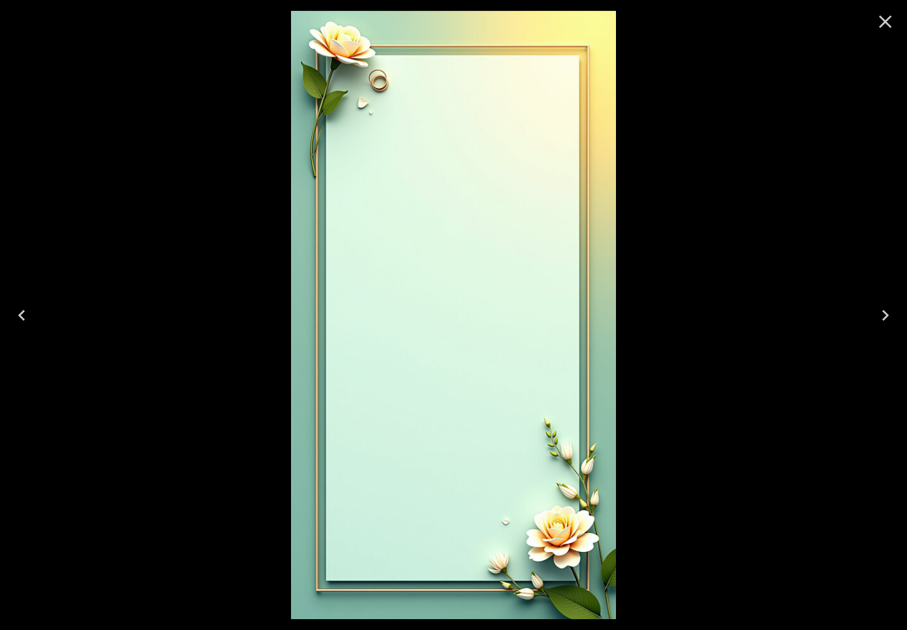
click at [876, 29] on icon "Close" at bounding box center [885, 22] width 22 height 22
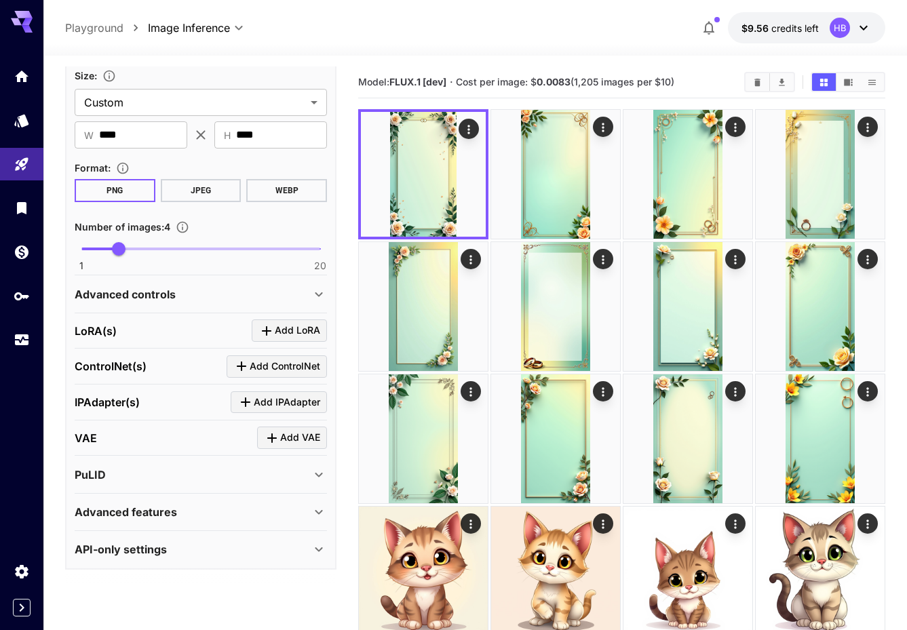
scroll to position [439, 0]
click at [203, 294] on div "Advanced controls" at bounding box center [193, 293] width 236 height 16
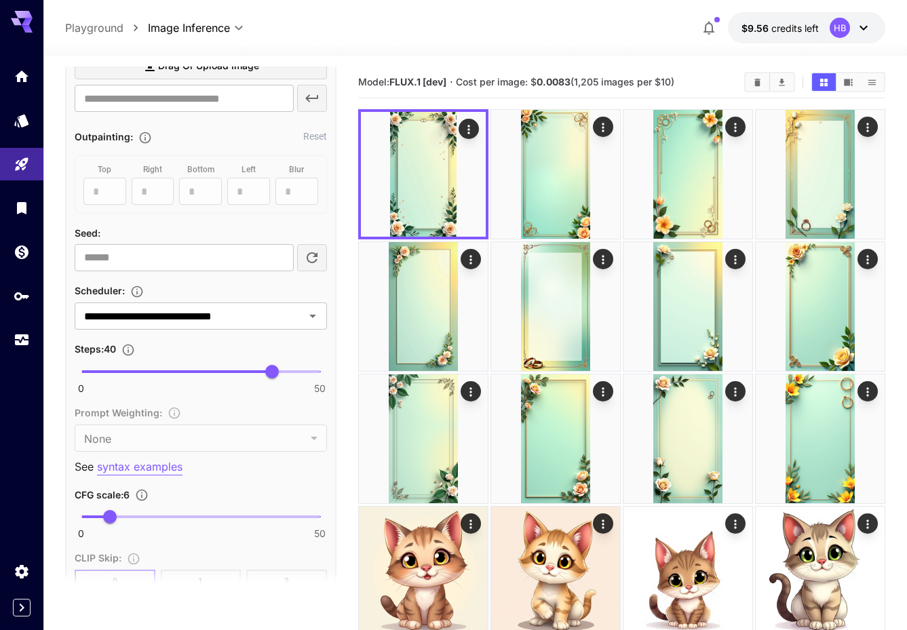
scroll to position [821, 0]
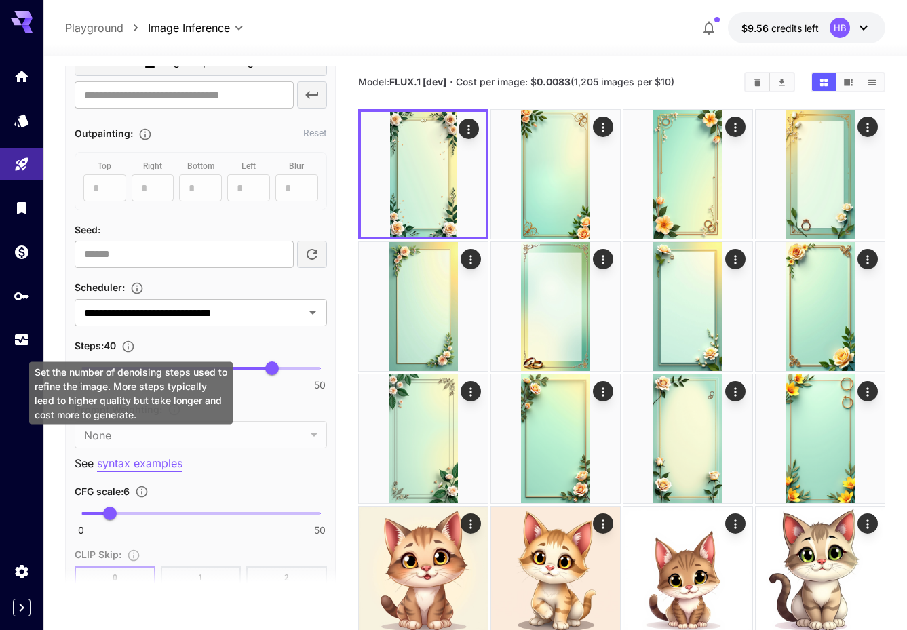
click at [127, 387] on div "Set the number of denoising steps used to refine the image. More steps typicall…" at bounding box center [130, 393] width 203 height 62
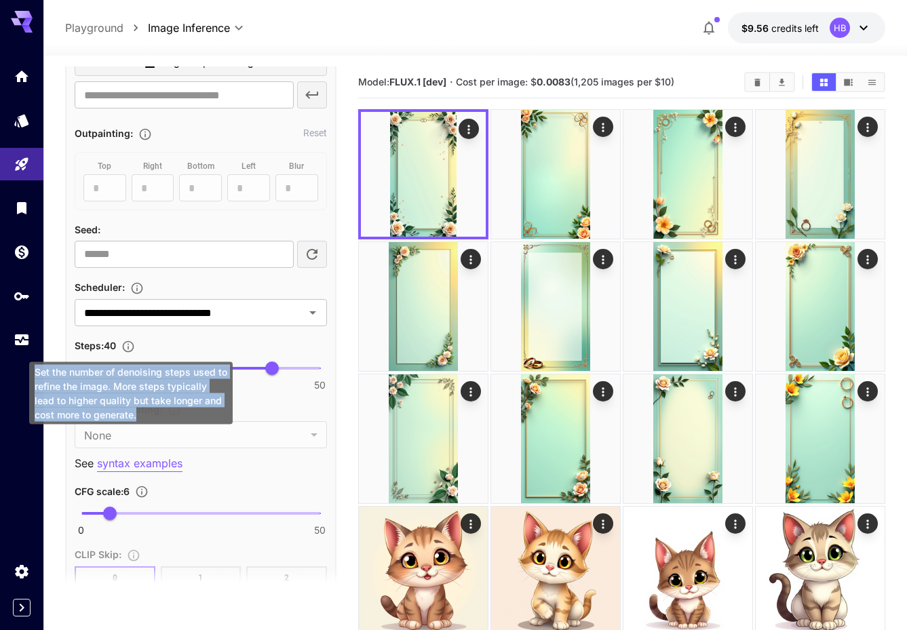
copy div "Set the number of denoising steps used to refine the image. More steps typicall…"
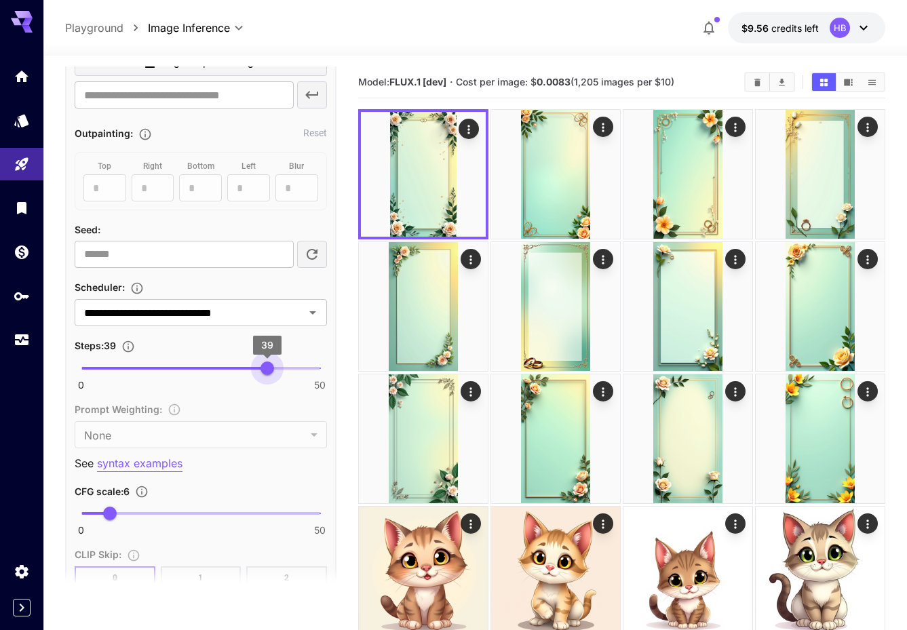
type input "**"
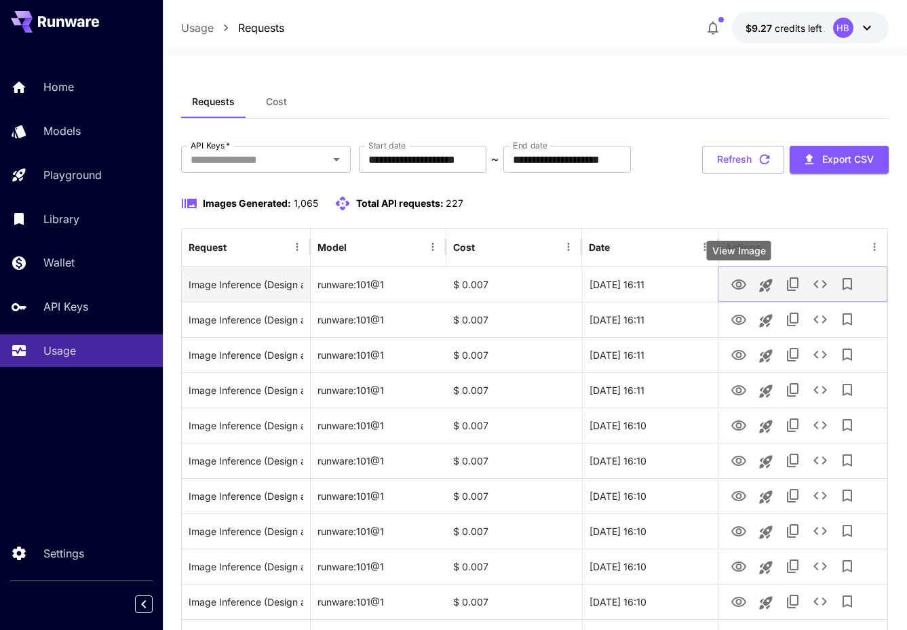
click at [734, 282] on icon "View Image" at bounding box center [738, 285] width 16 height 16
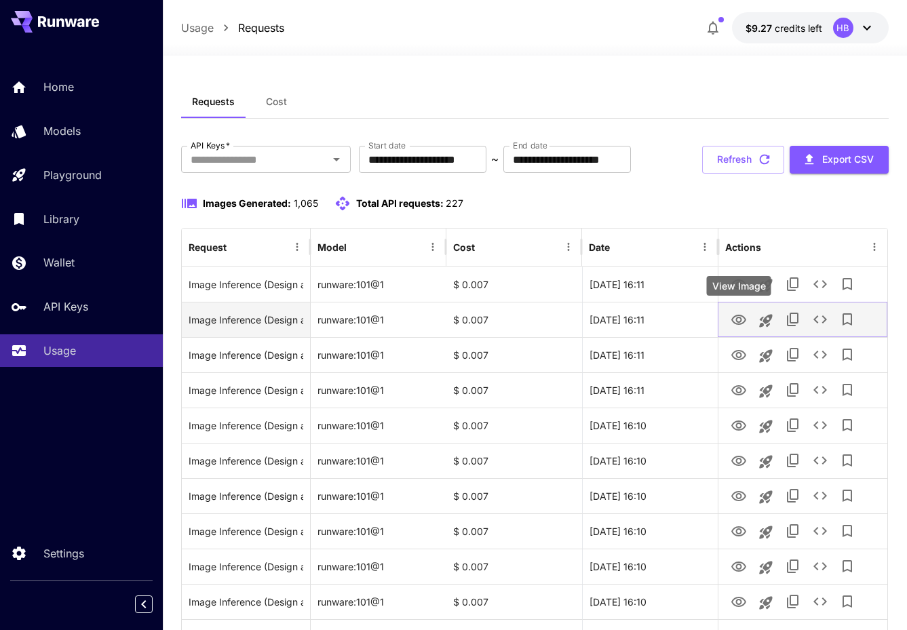
click at [747, 316] on button "View Image" at bounding box center [738, 319] width 27 height 28
click at [732, 326] on icon "View Image" at bounding box center [738, 320] width 16 height 16
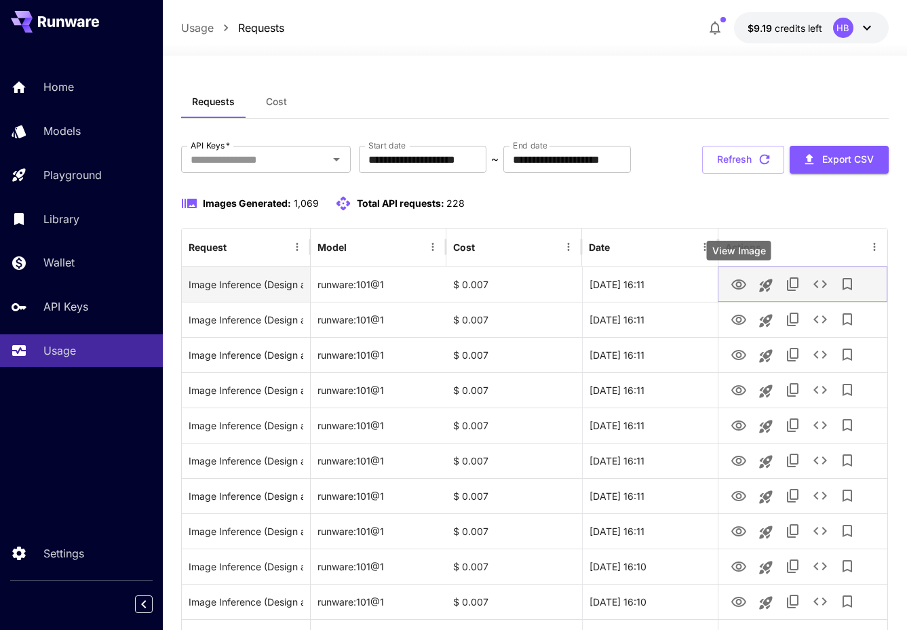
click at [743, 282] on icon "View Image" at bounding box center [738, 284] width 15 height 10
